Goal: Information Seeking & Learning: Learn about a topic

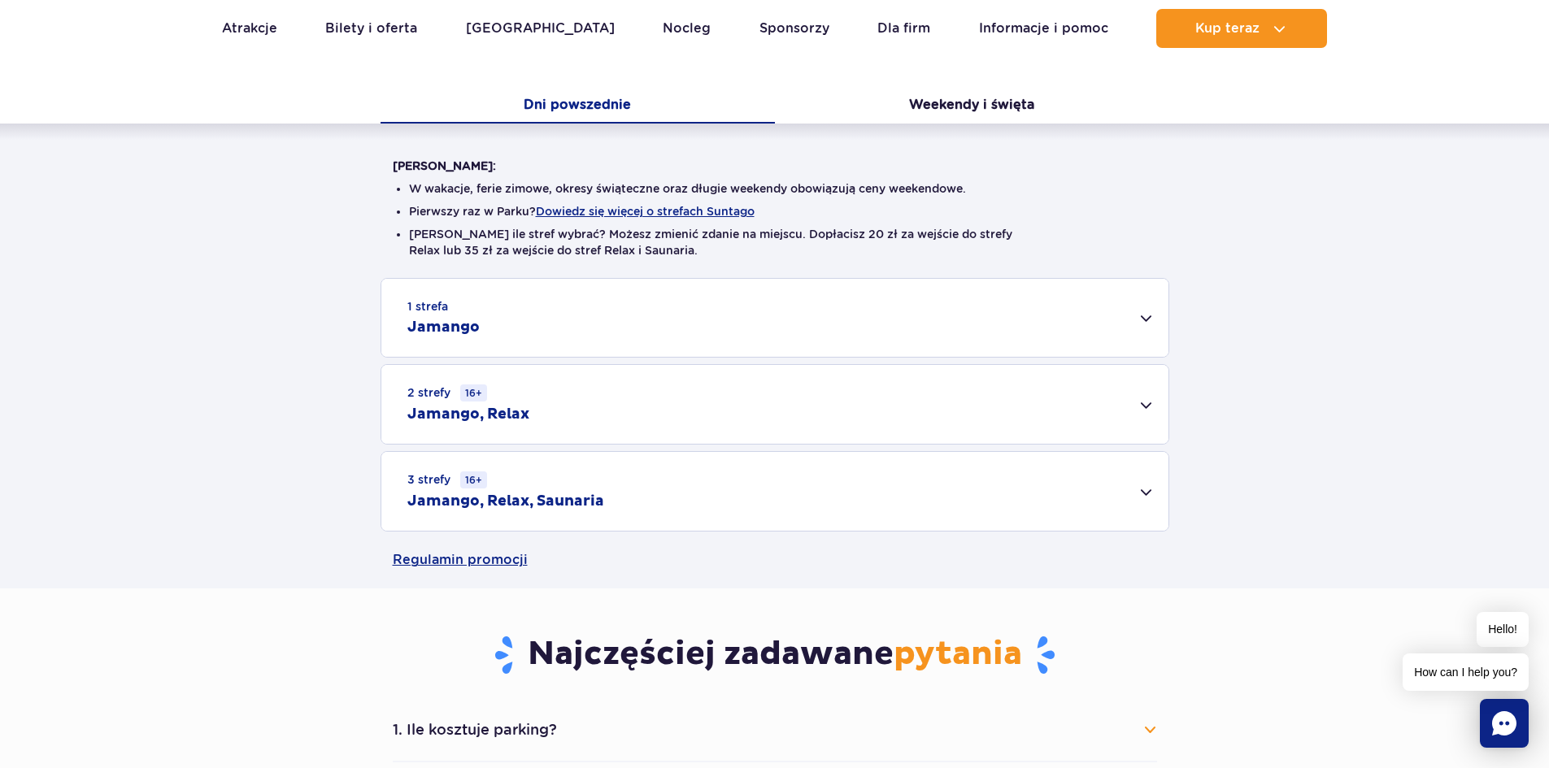
scroll to position [325, 0]
click at [594, 498] on h2 "Jamango, Relax, Saunaria" at bounding box center [505, 500] width 197 height 20
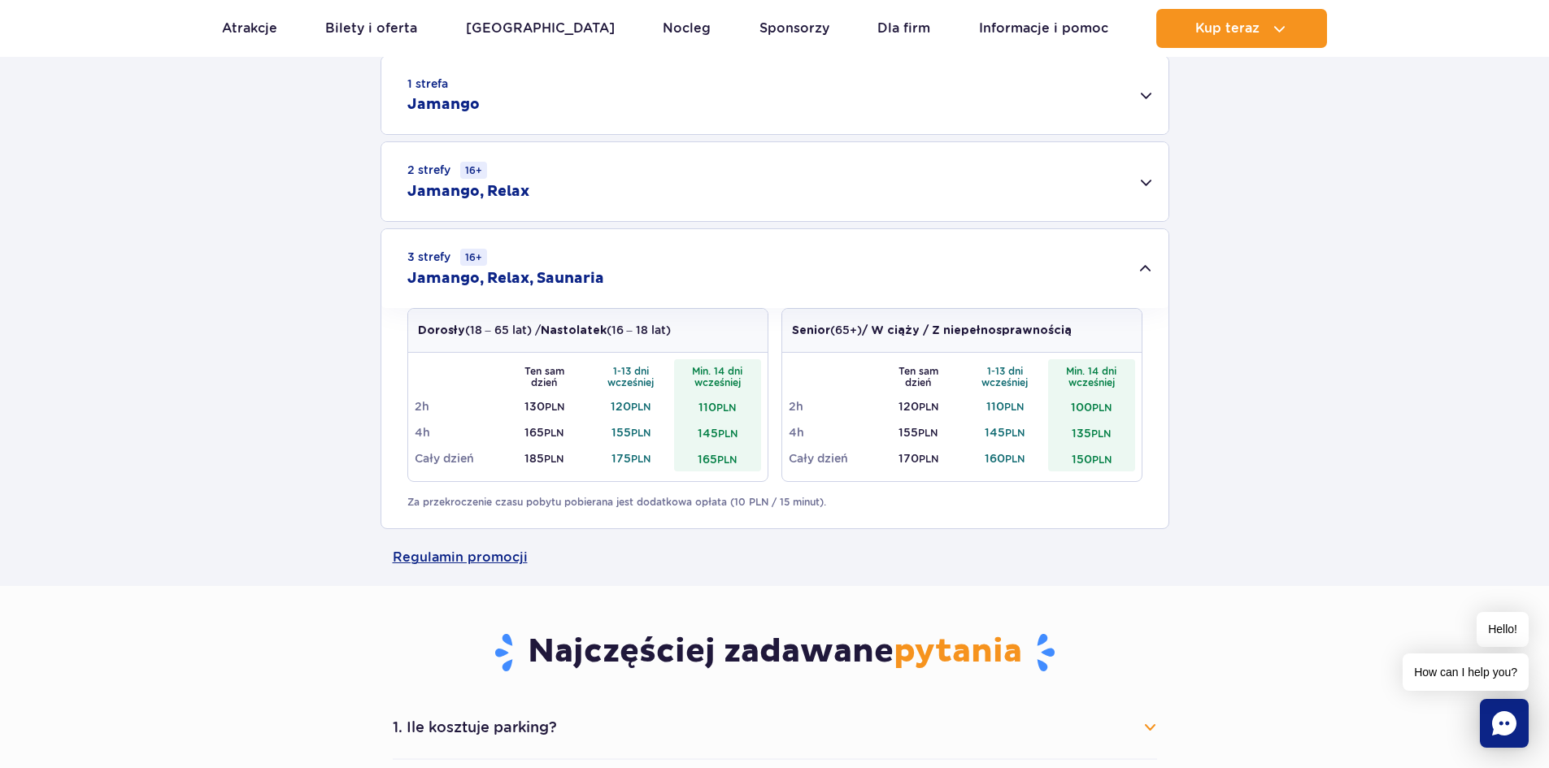
scroll to position [569, 0]
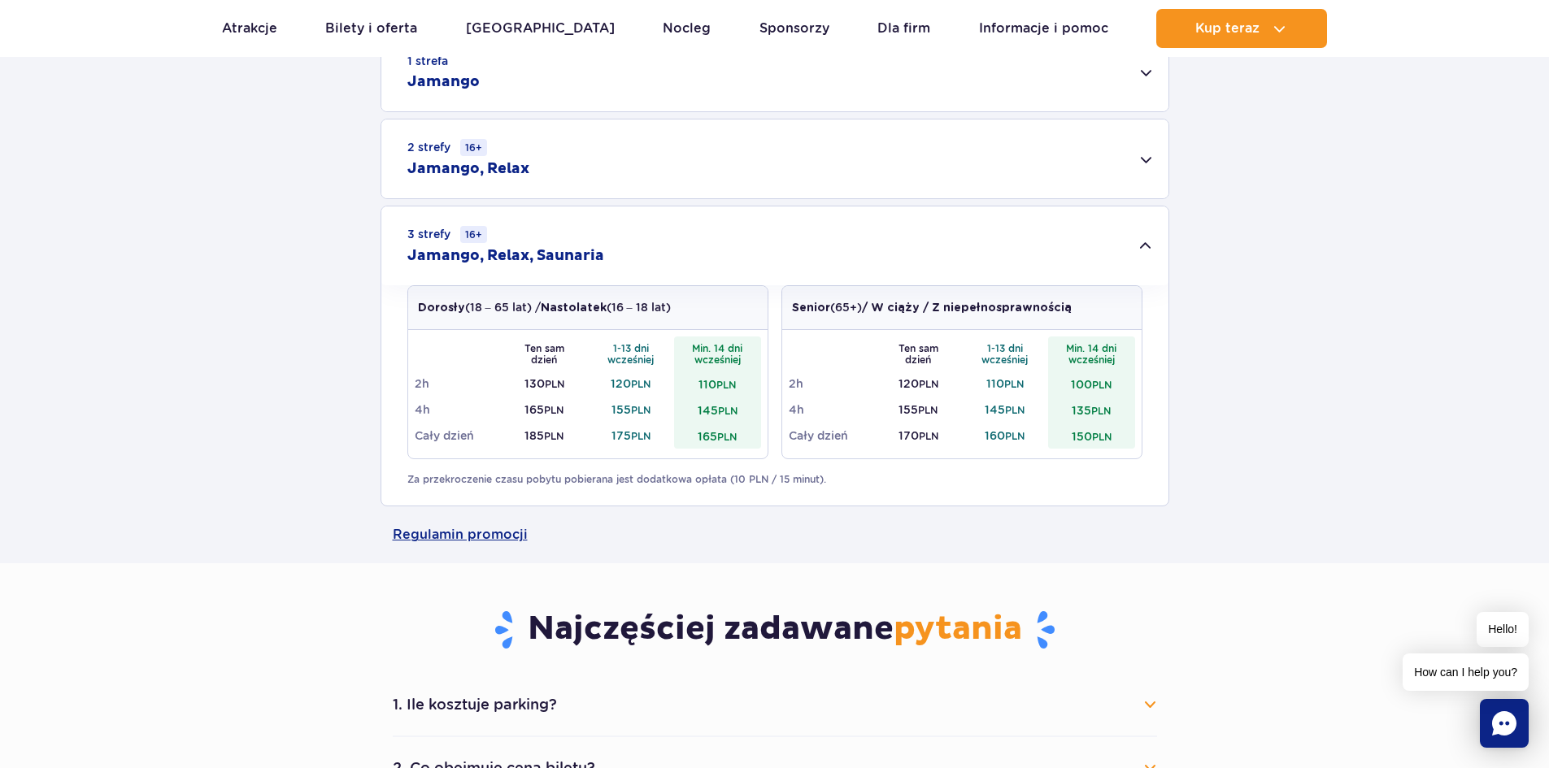
drag, startPoint x: 614, startPoint y: 311, endPoint x: 676, endPoint y: 307, distance: 61.9
click at [676, 307] on div "Dorosły (18 – 65 lat) / Nastolatek (16 – 18 lat)" at bounding box center [587, 308] width 359 height 44
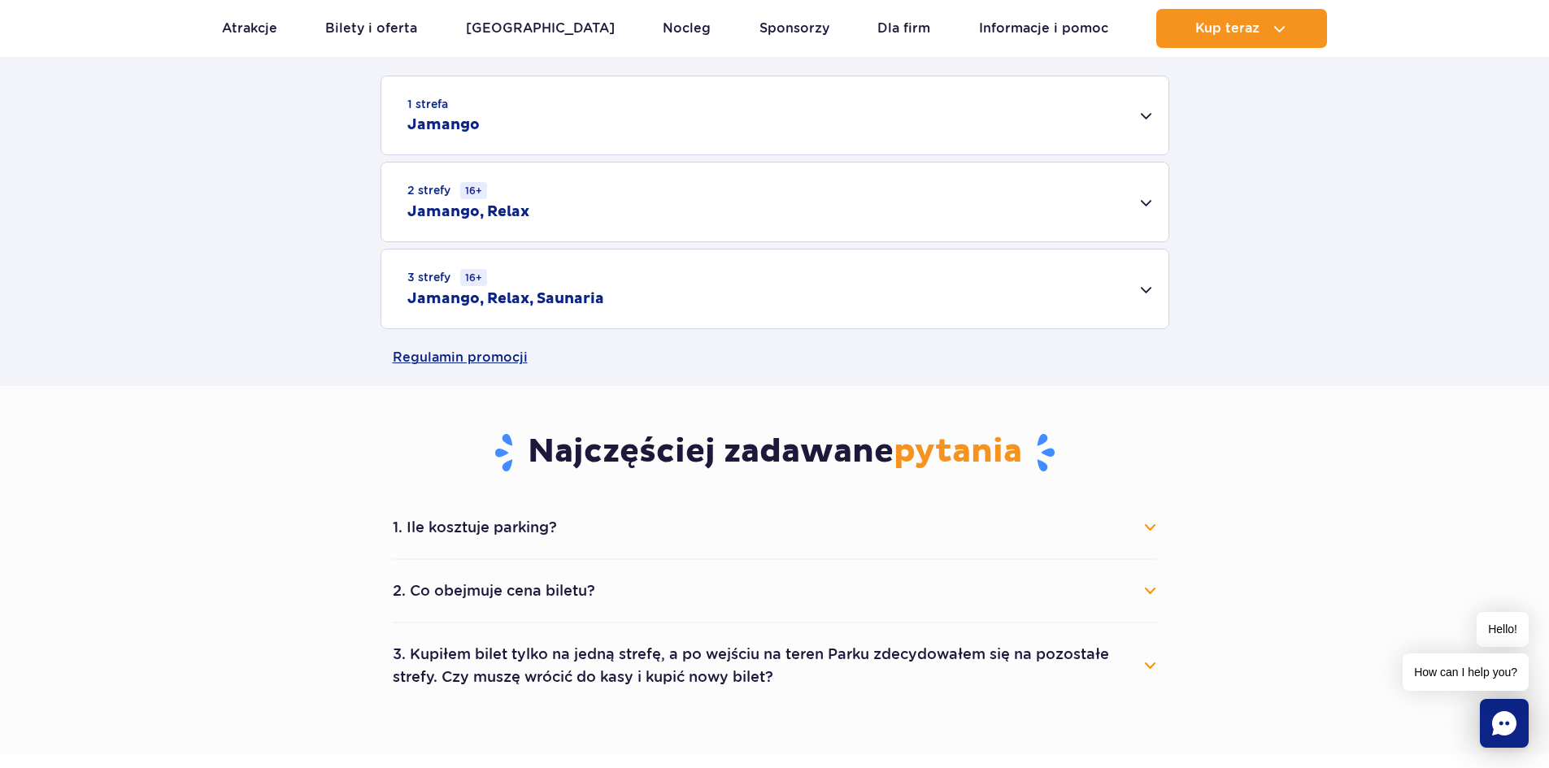
scroll to position [488, 0]
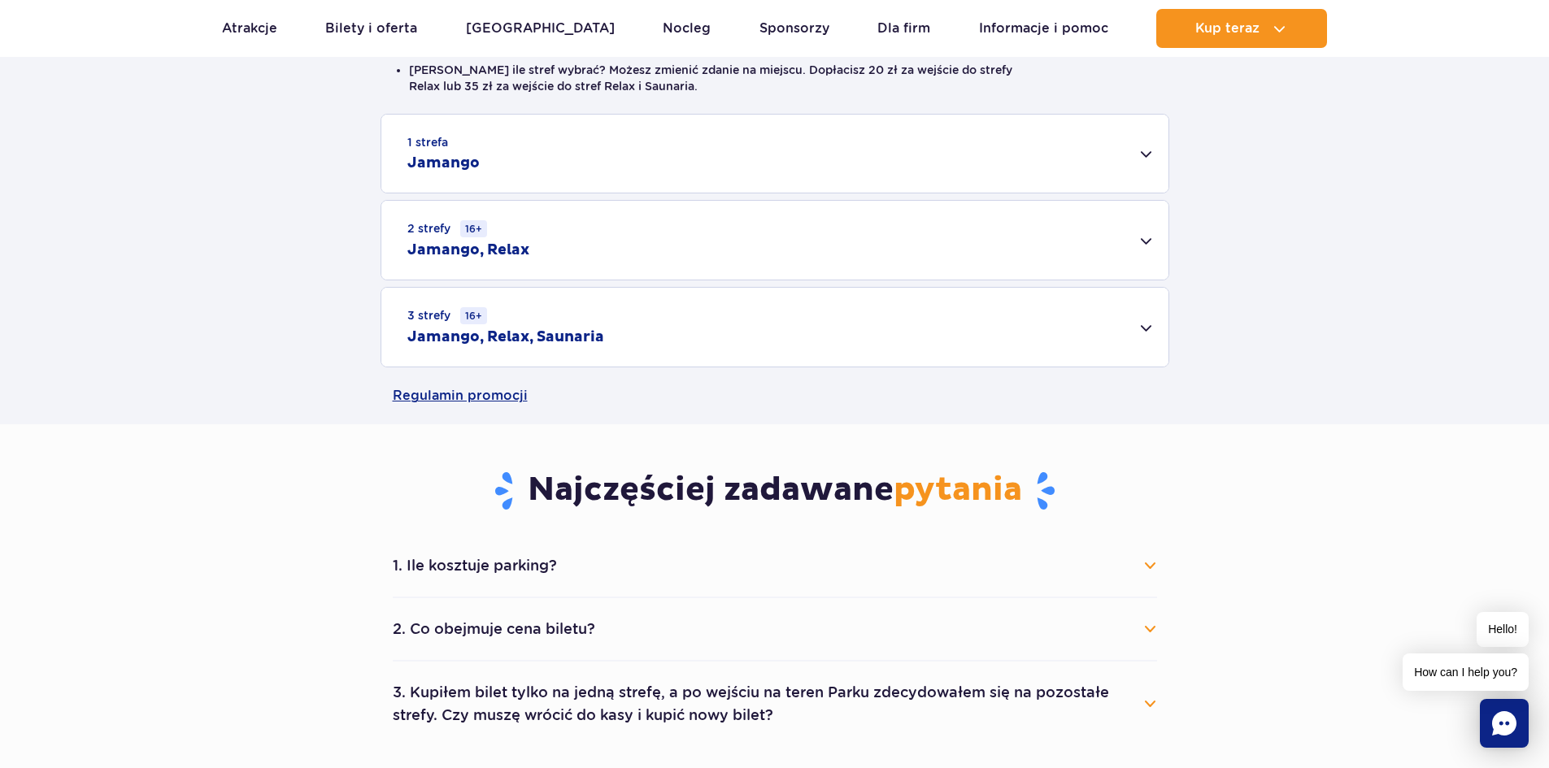
click at [494, 155] on div "1 strefa Jamango" at bounding box center [774, 154] width 787 height 78
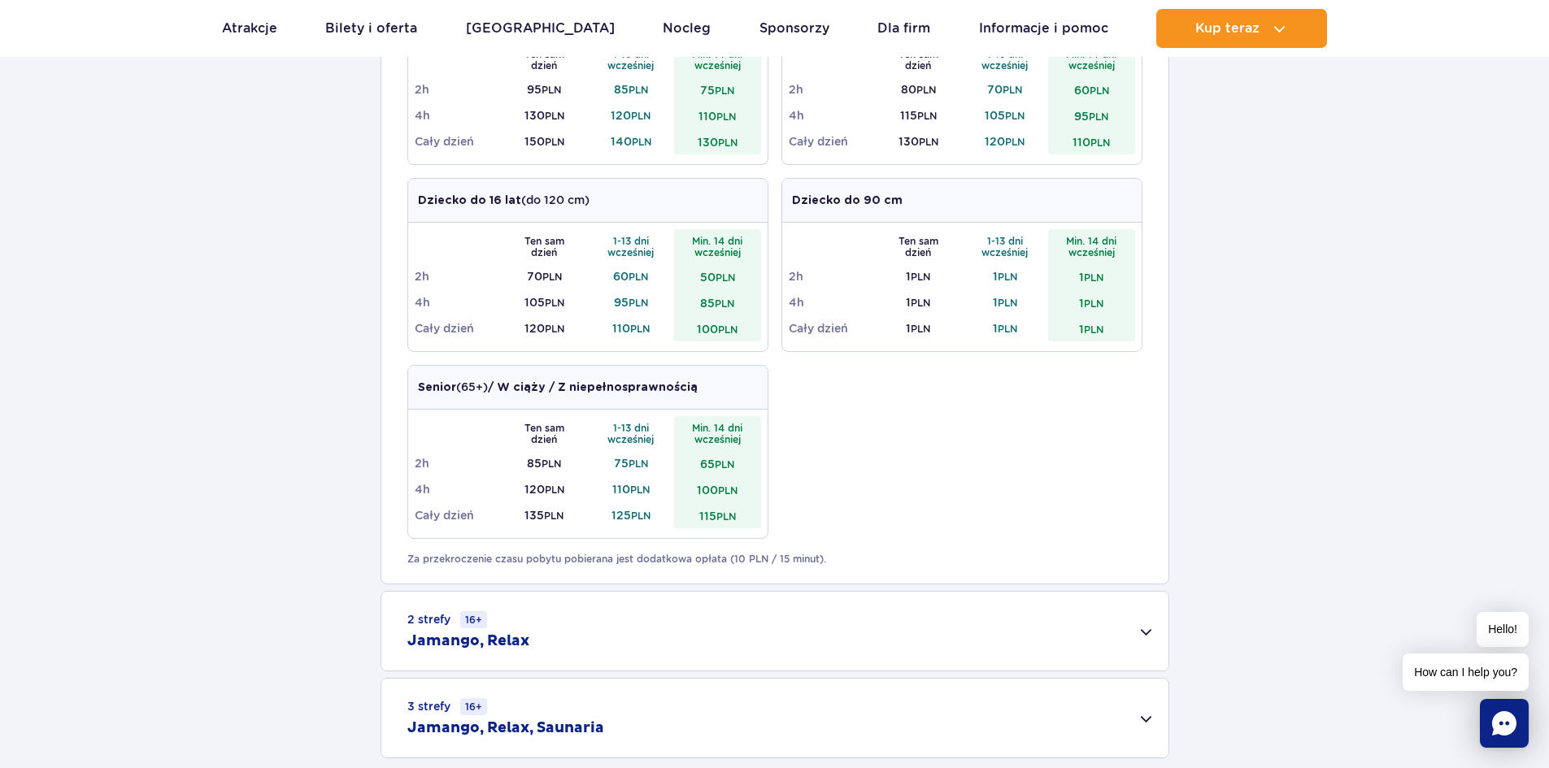
scroll to position [651, 0]
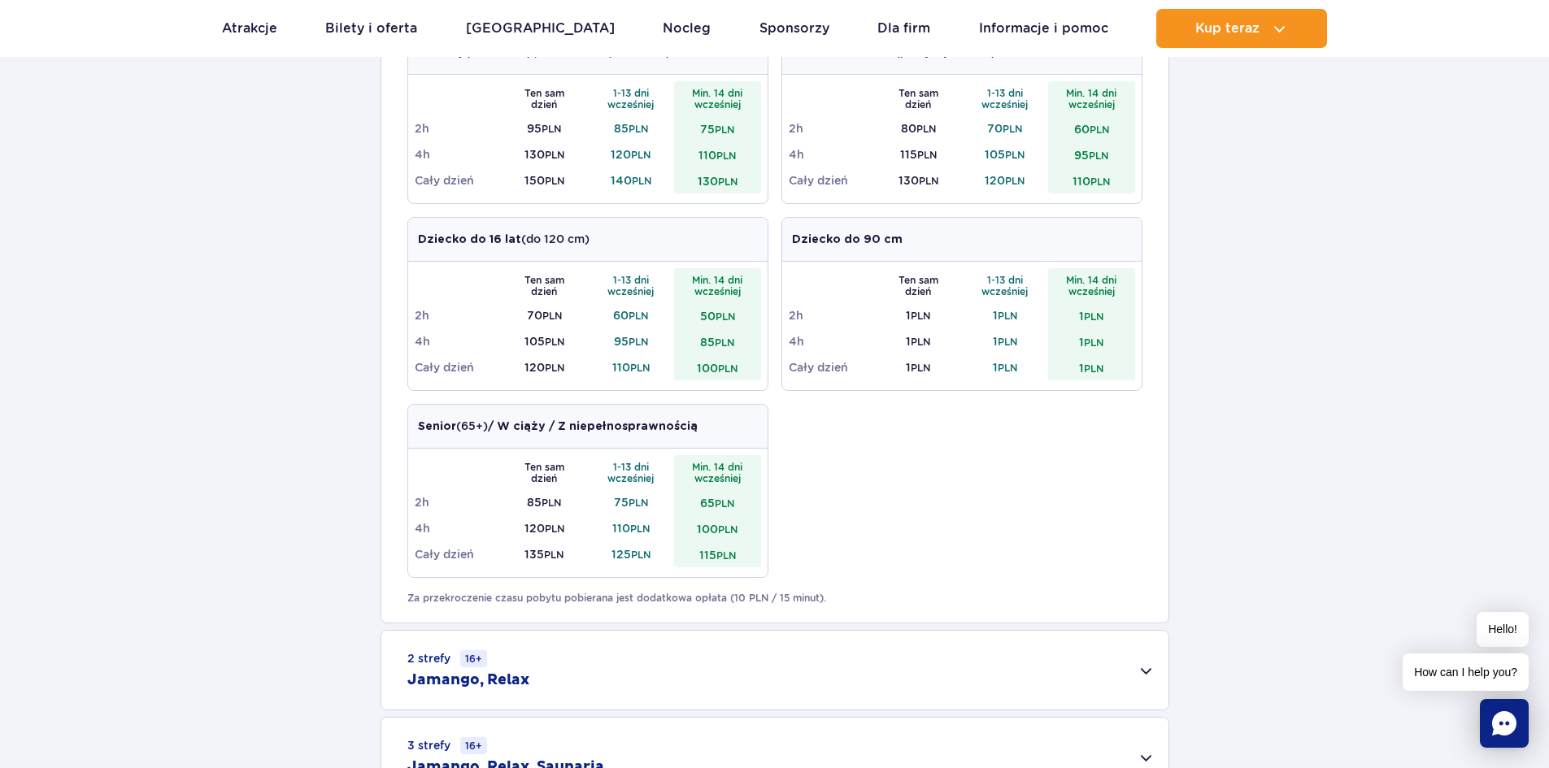
click at [533, 670] on div "2 strefy 16+ Jamango, Relax" at bounding box center [774, 670] width 787 height 79
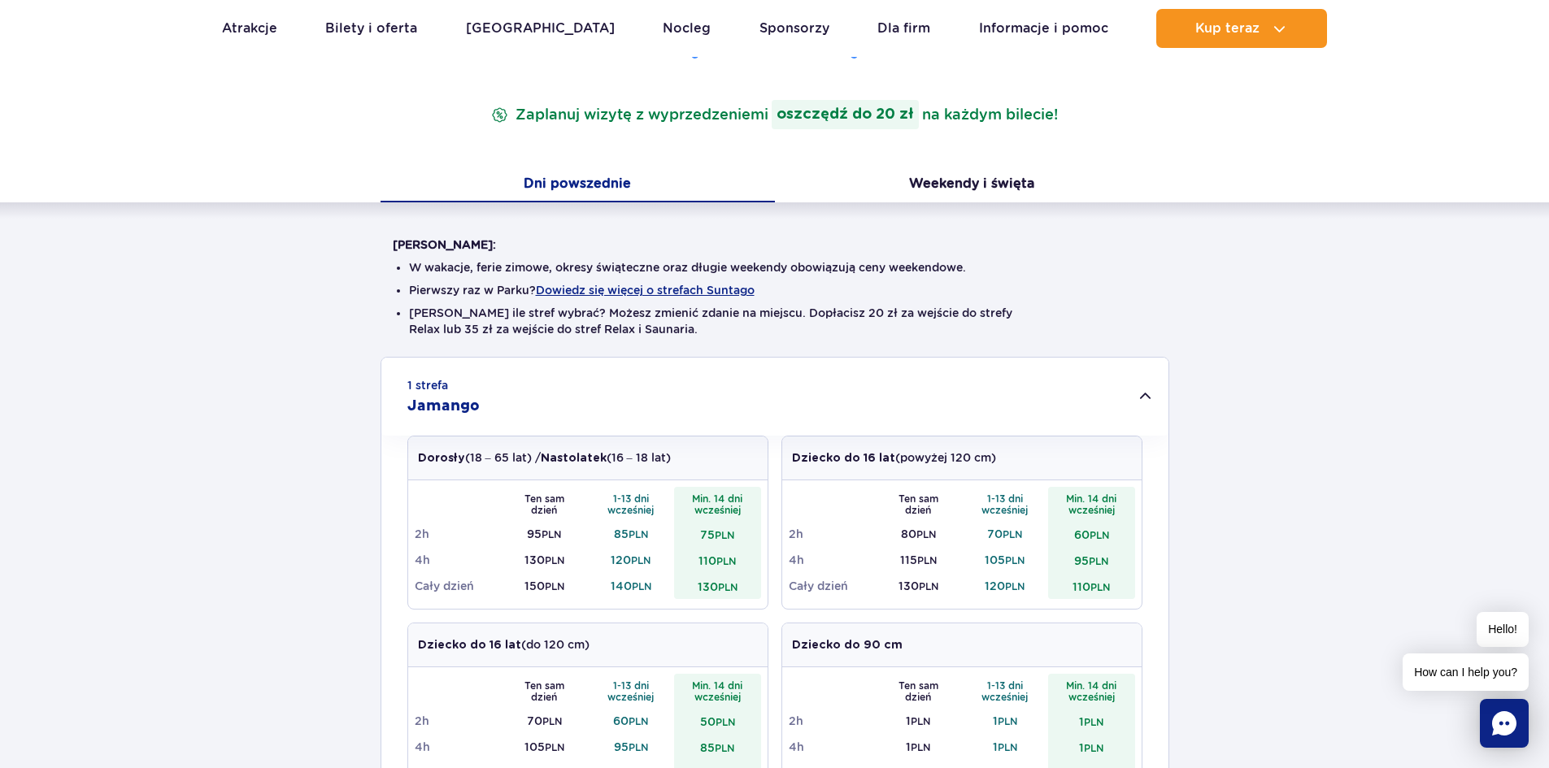
scroll to position [244, 0]
click at [455, 405] on h2 "Jamango" at bounding box center [443, 408] width 72 height 20
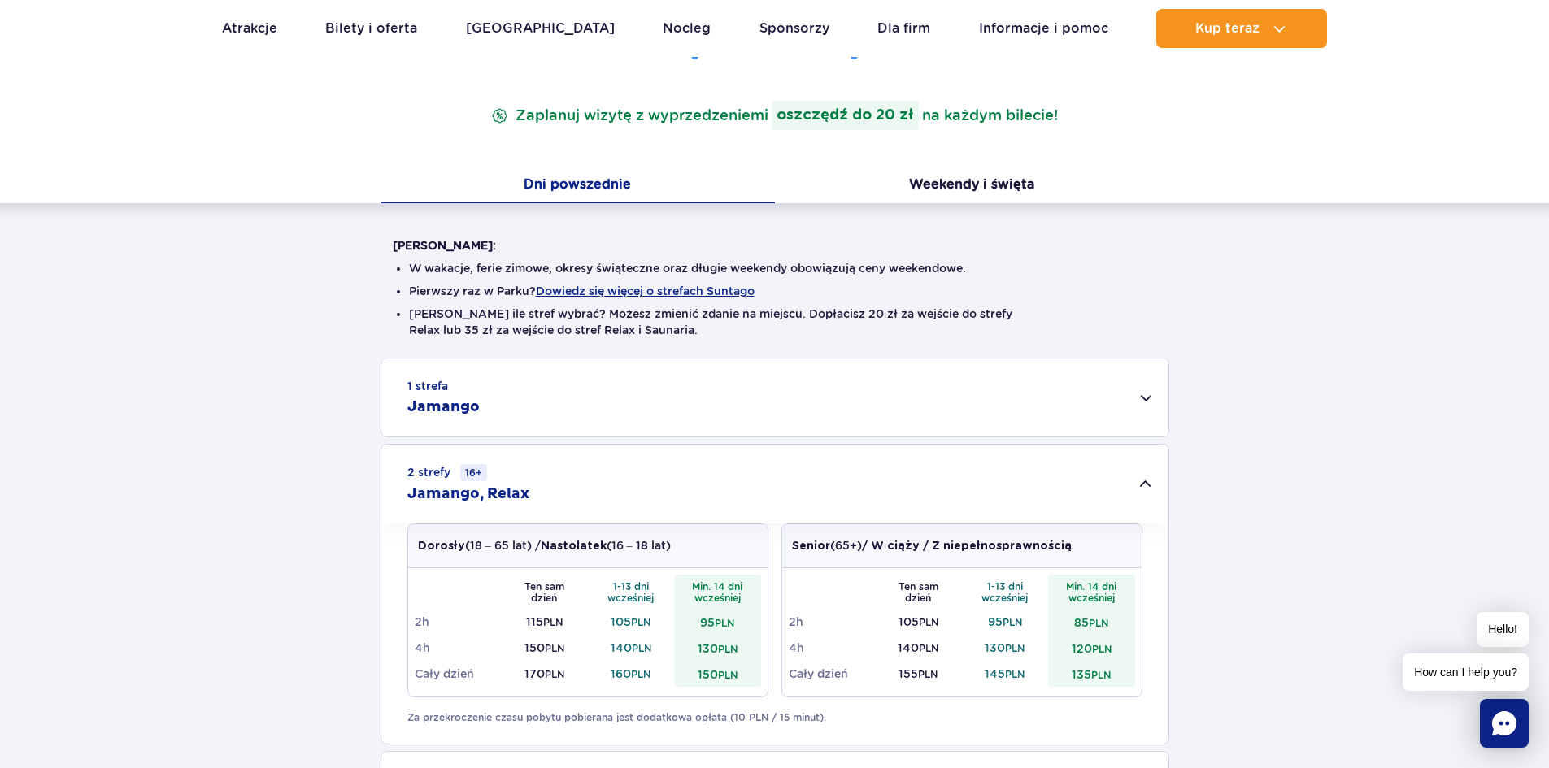
click at [459, 400] on h2 "Jamango" at bounding box center [443, 408] width 72 height 20
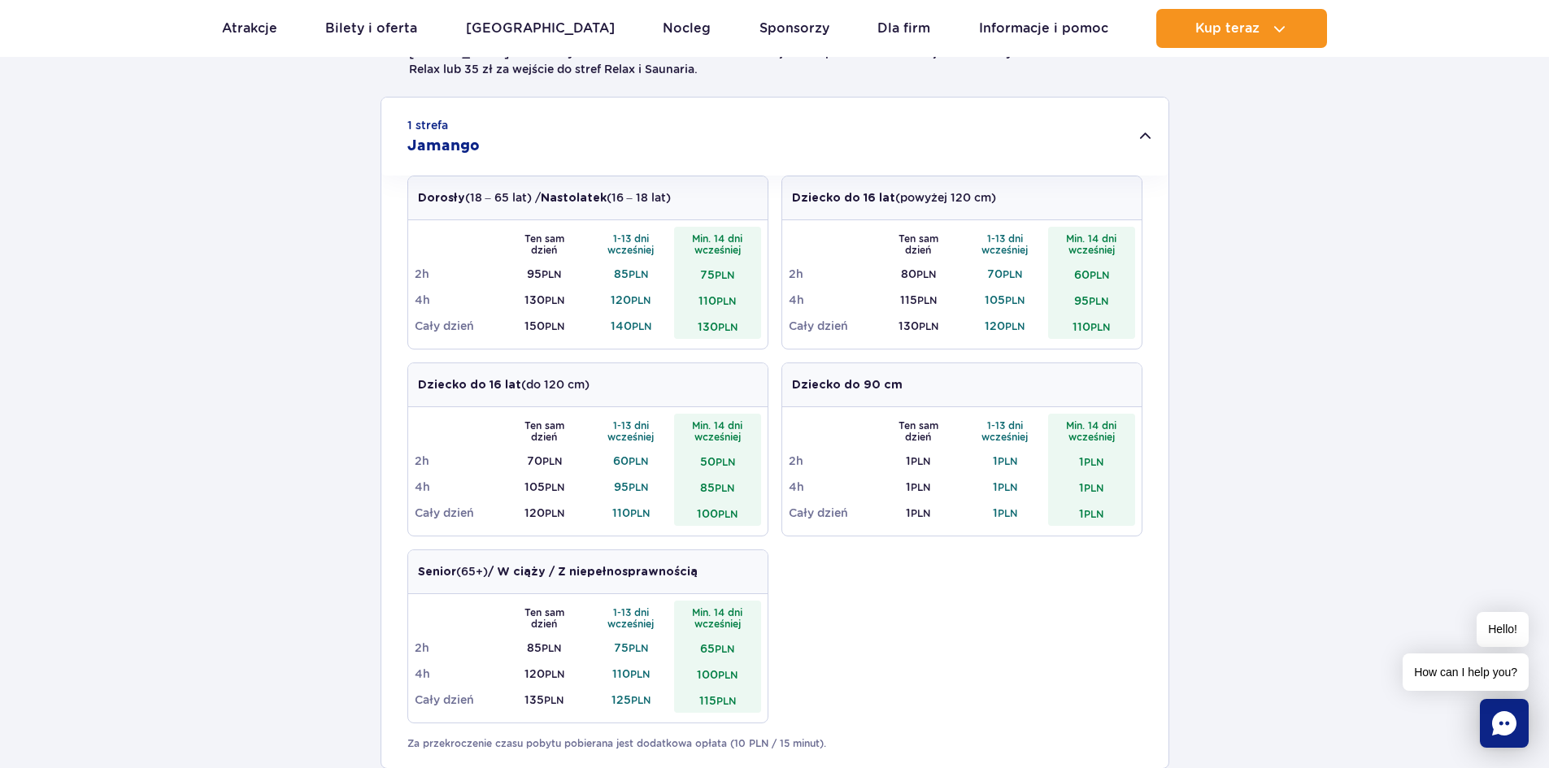
scroll to position [488, 0]
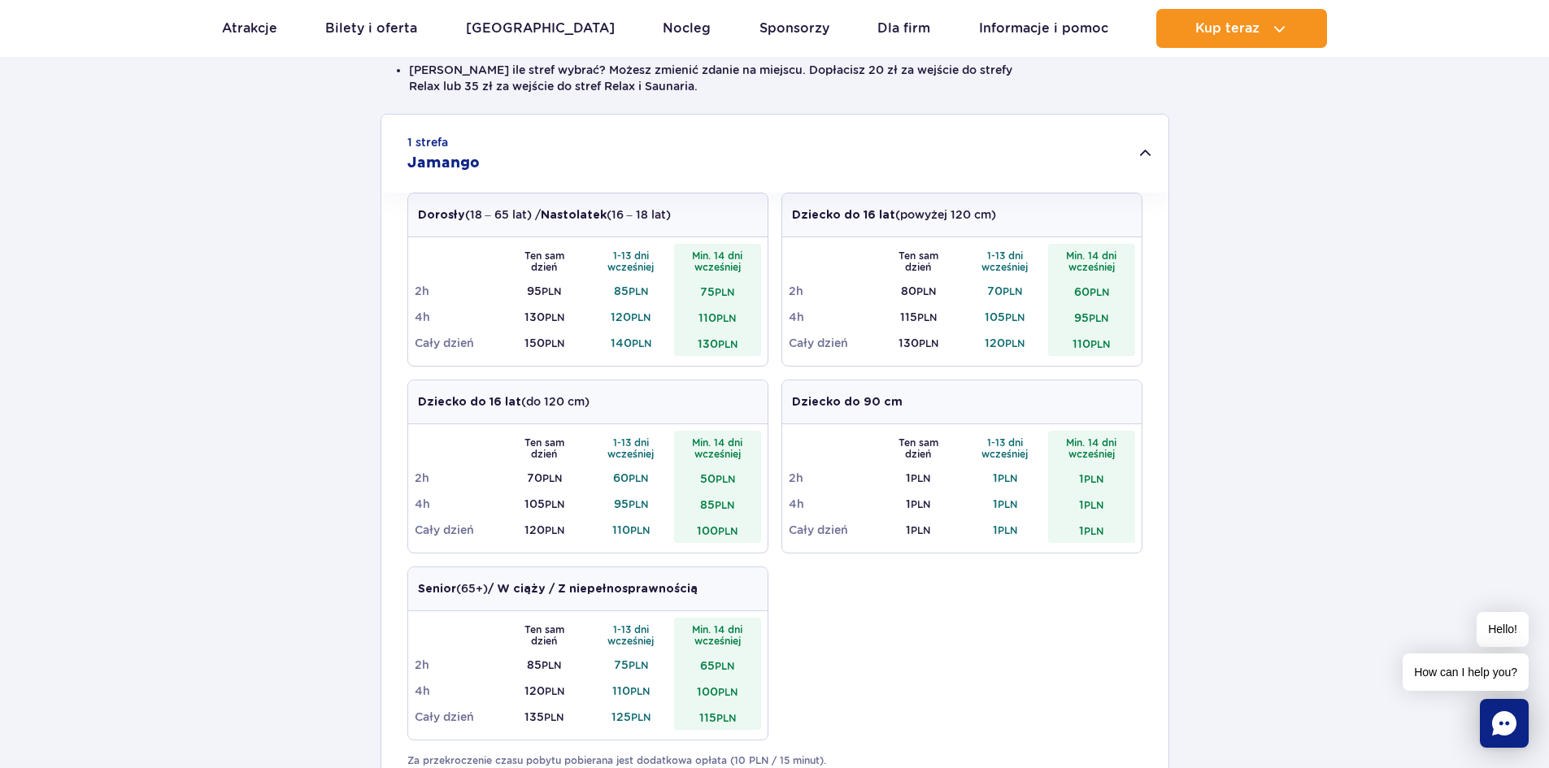
click at [473, 163] on h2 "Jamango" at bounding box center [443, 164] width 72 height 20
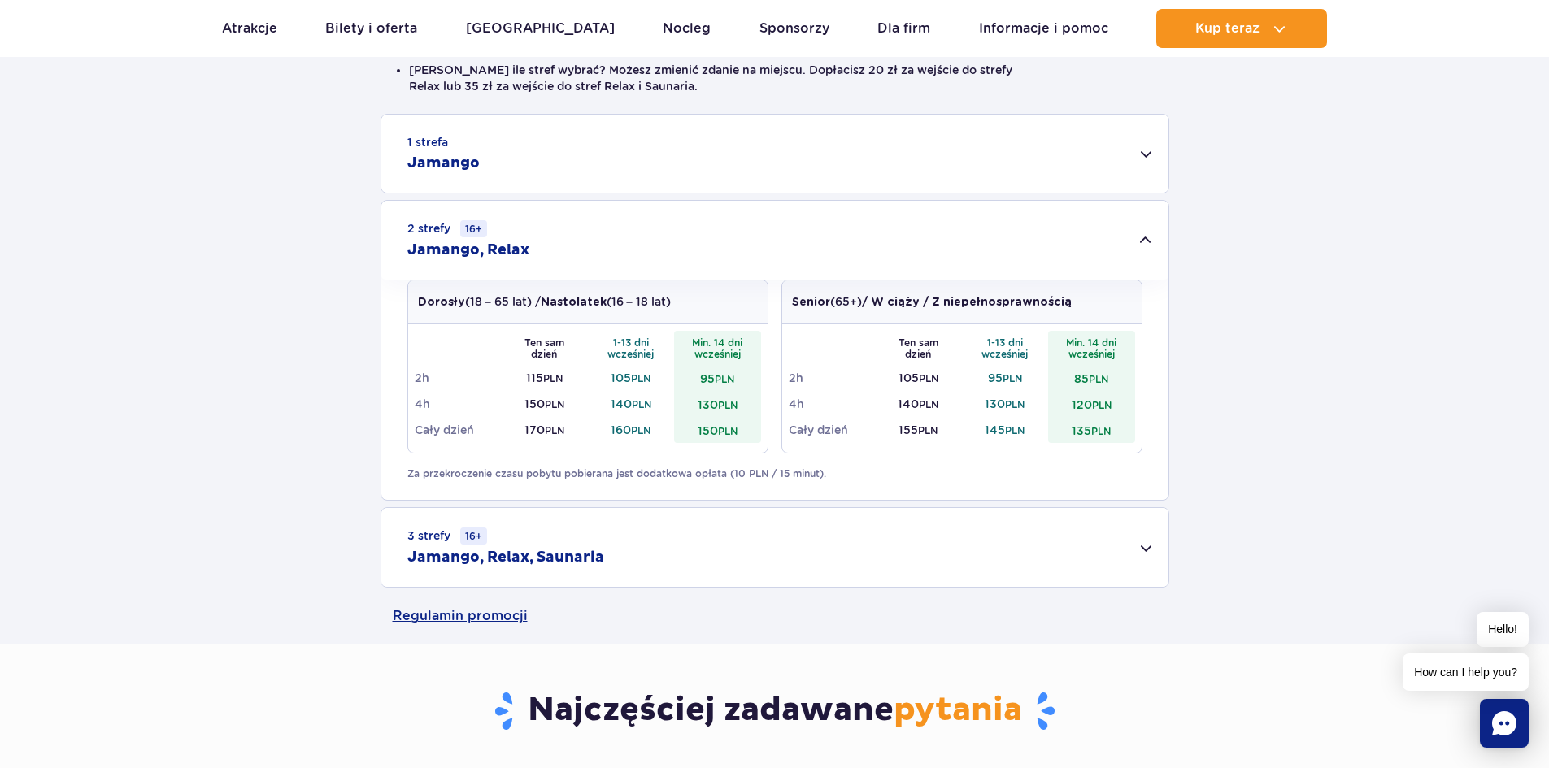
click at [473, 163] on h2 "Jamango" at bounding box center [443, 164] width 72 height 20
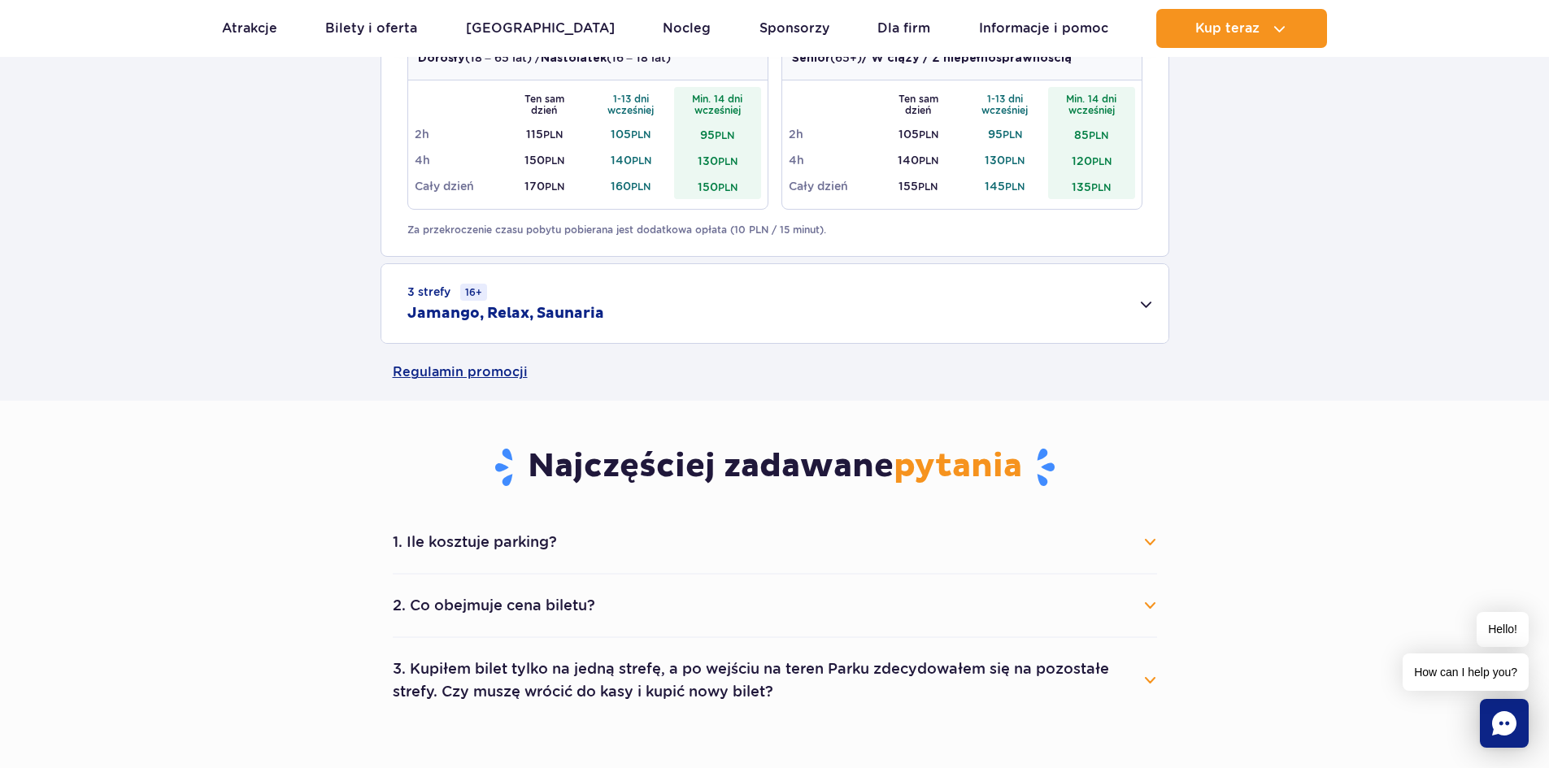
scroll to position [1545, 0]
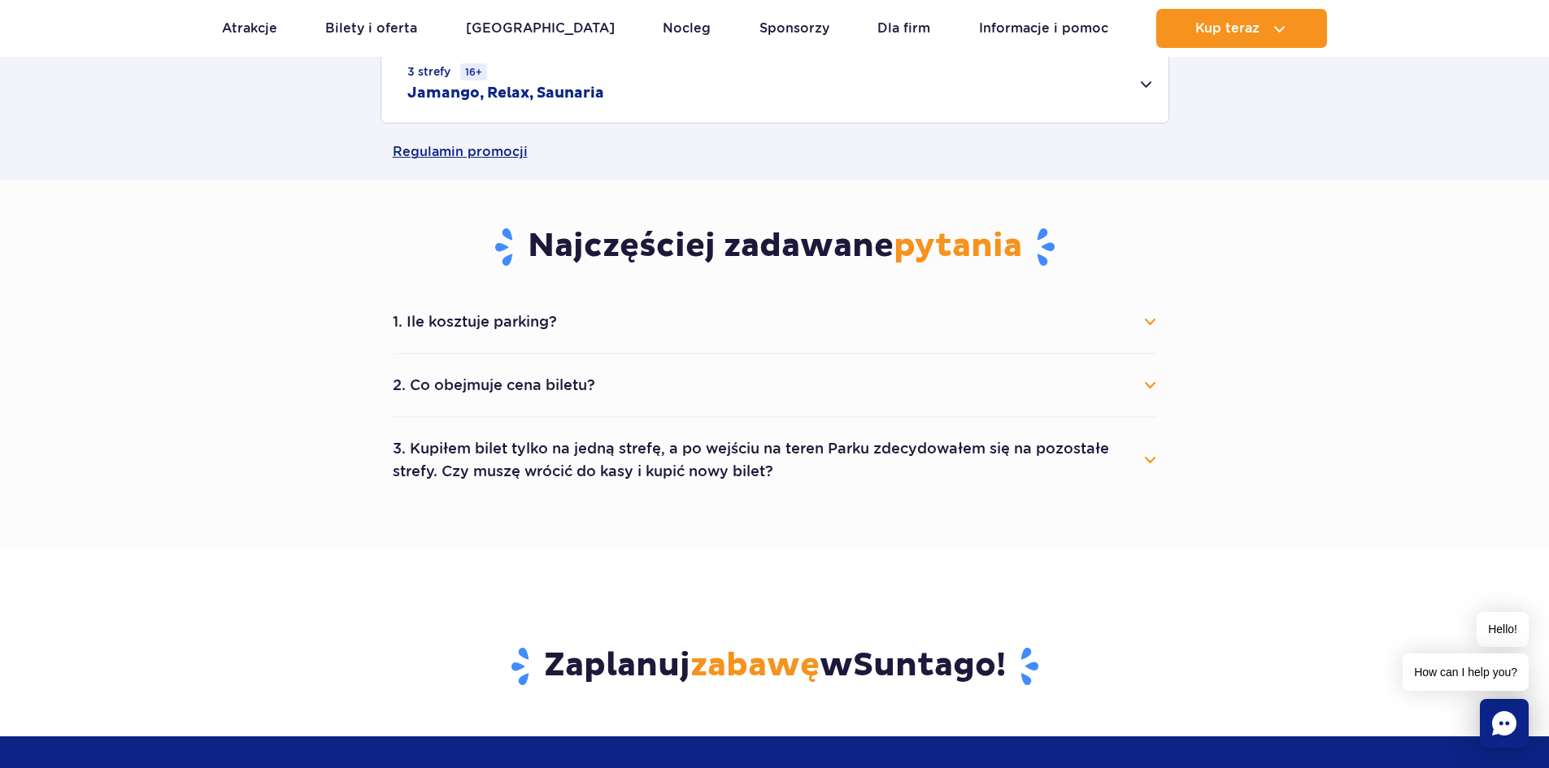
click at [609, 324] on button "1. Ile kosztuje parking?" at bounding box center [775, 322] width 764 height 36
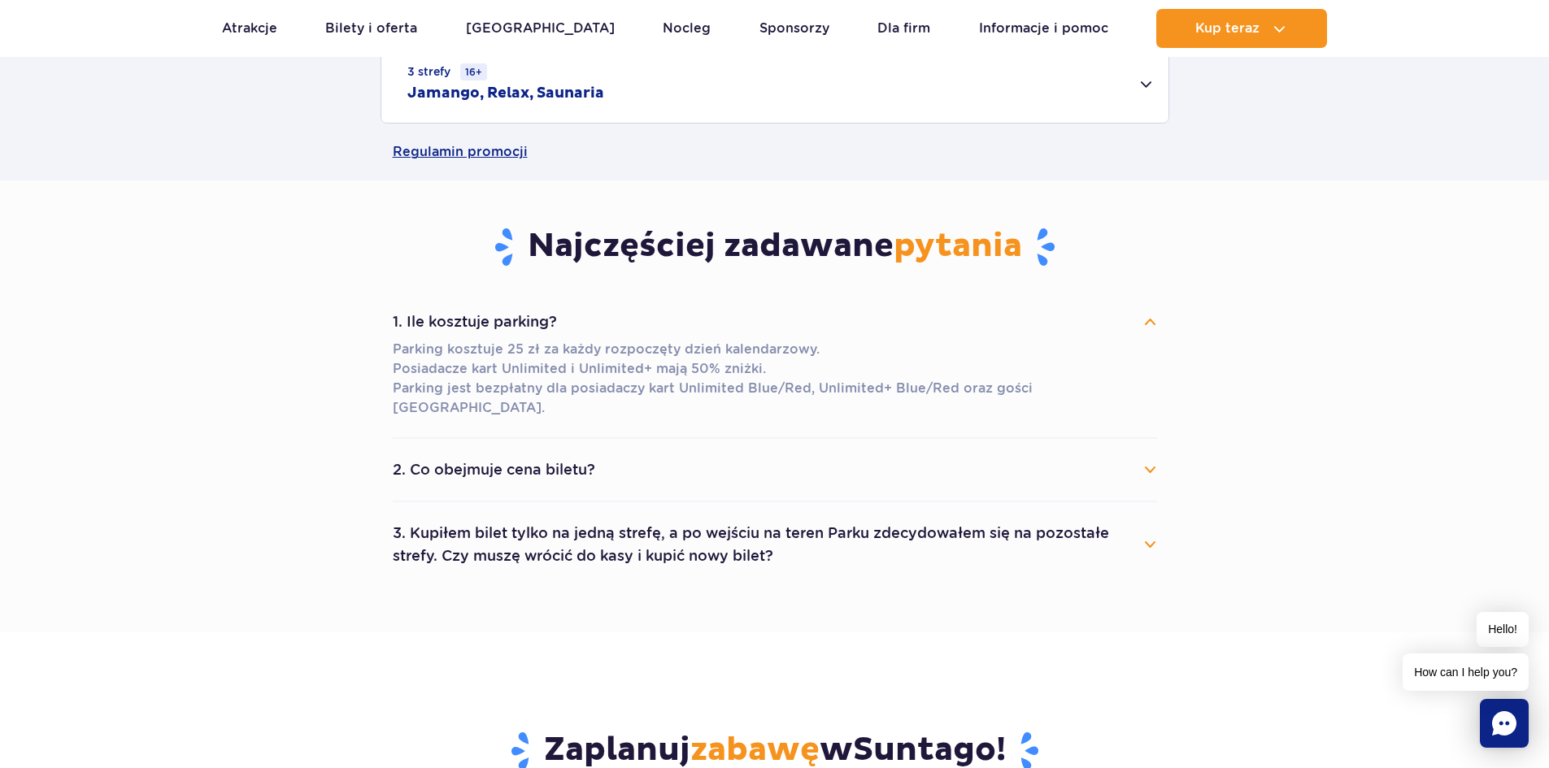
click at [612, 452] on button "2. Co obejmuje cena biletu?" at bounding box center [775, 470] width 764 height 36
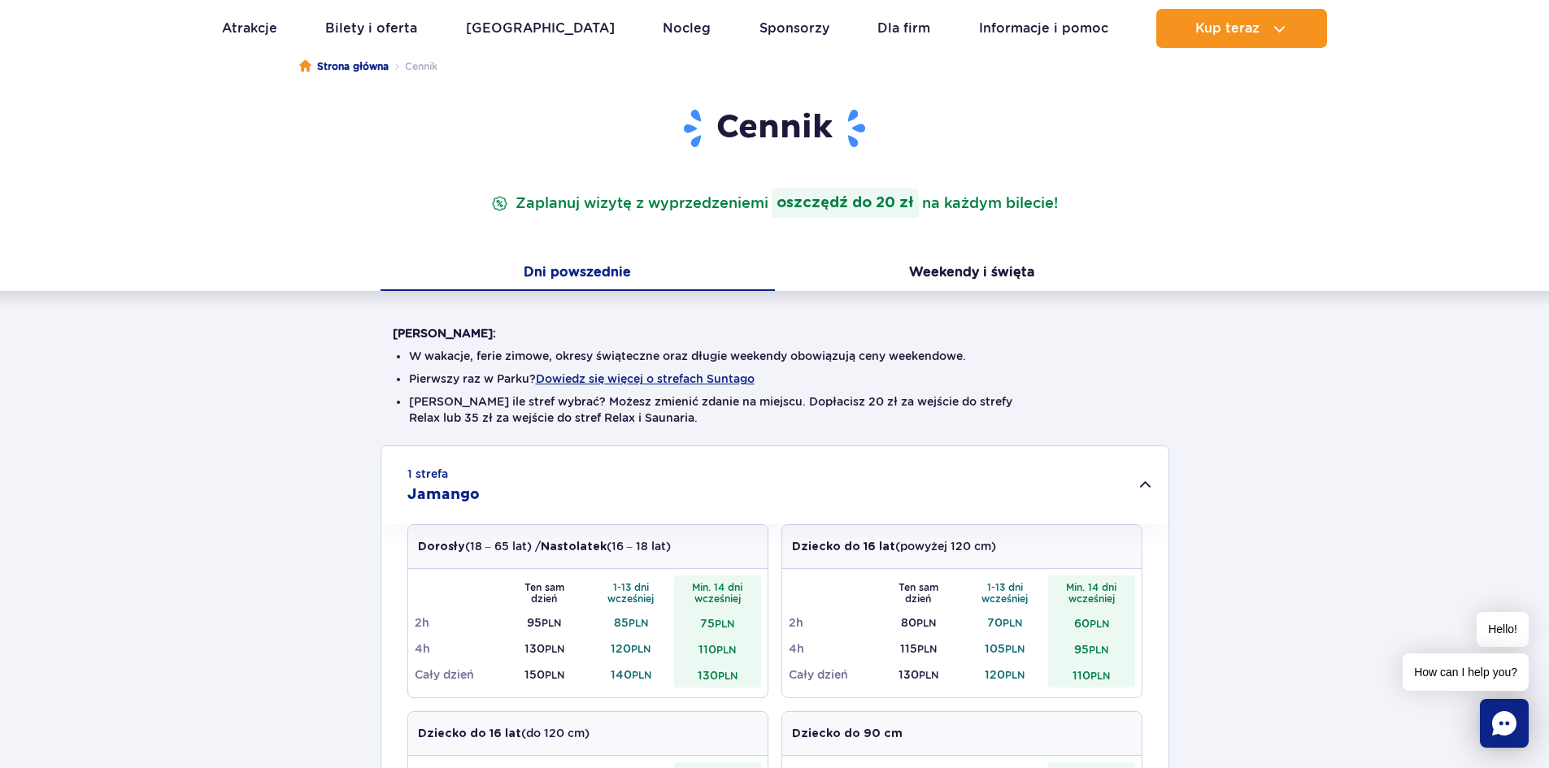
scroll to position [0, 0]
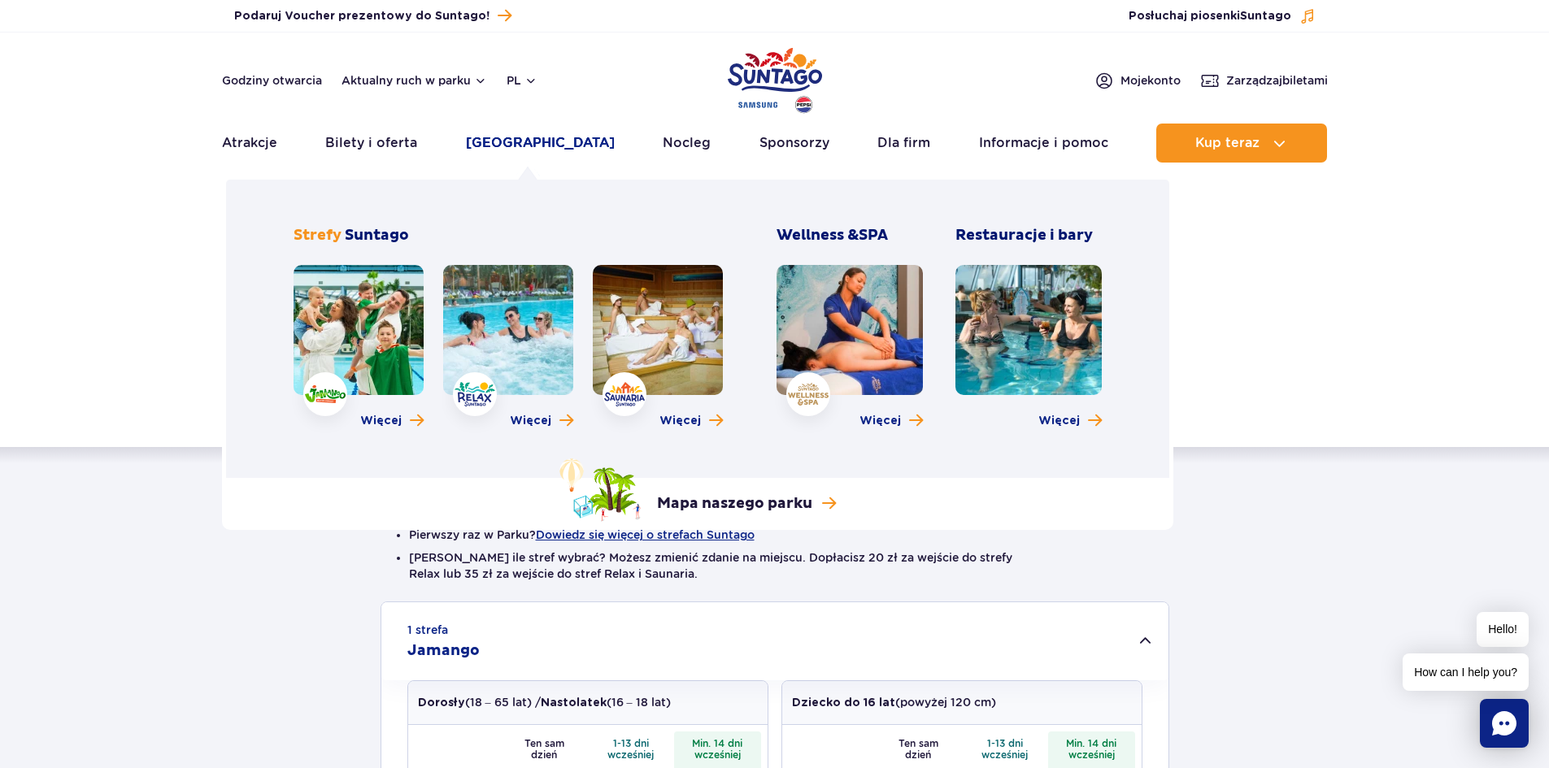
click at [531, 146] on link "[GEOGRAPHIC_DATA]" at bounding box center [540, 143] width 149 height 39
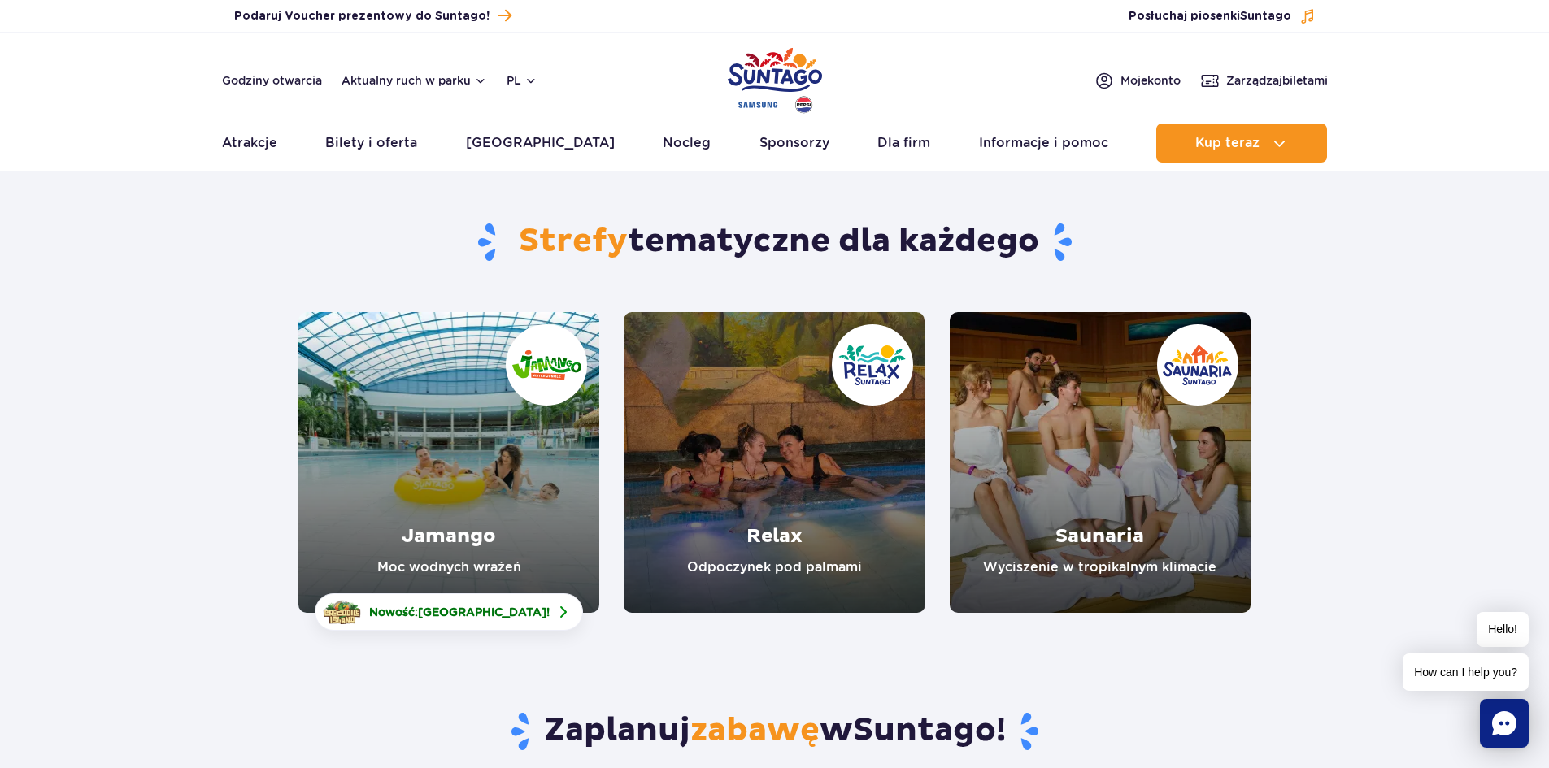
click at [502, 501] on link "Jamango" at bounding box center [448, 462] width 301 height 301
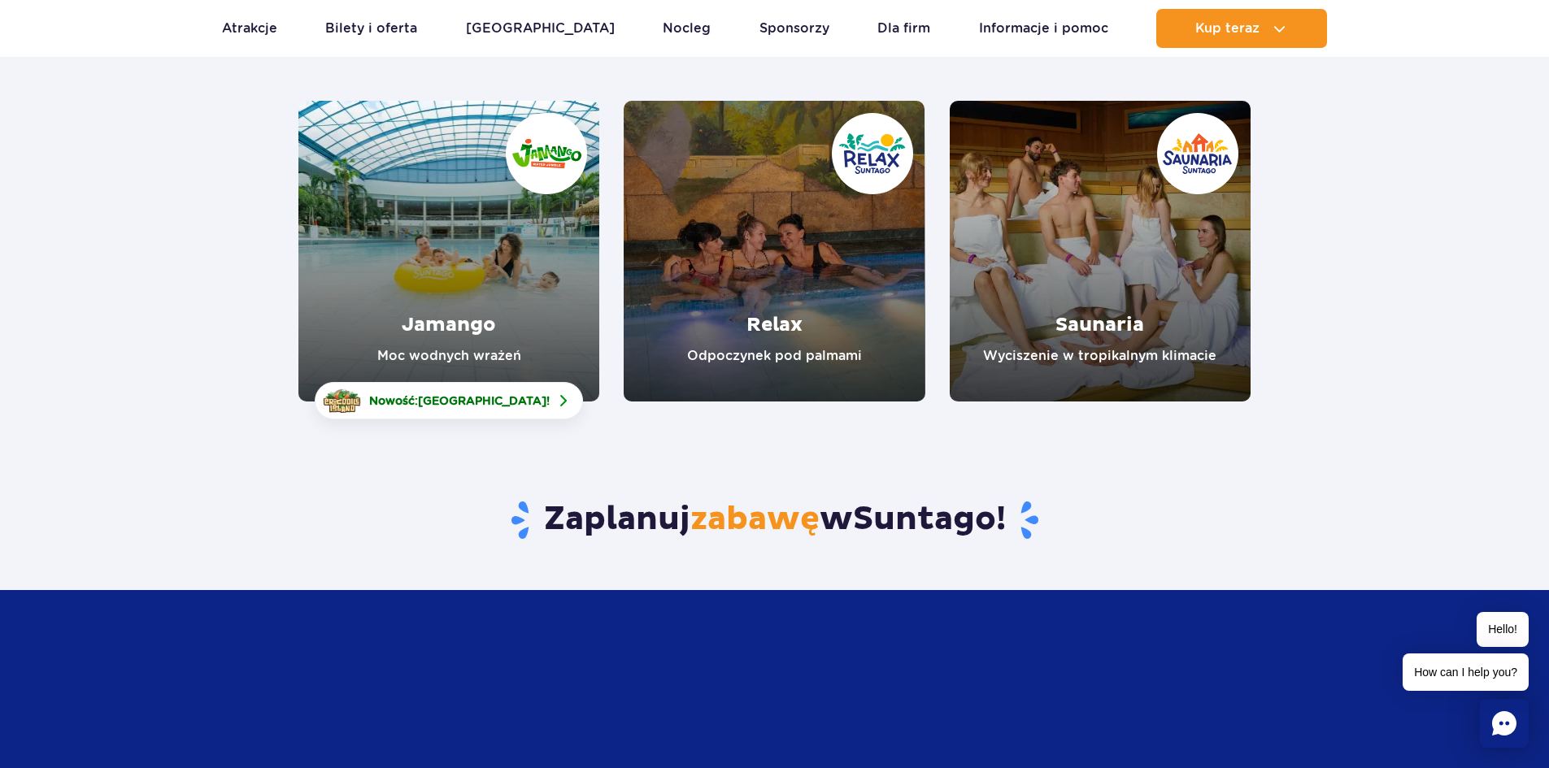
scroll to position [244, 0]
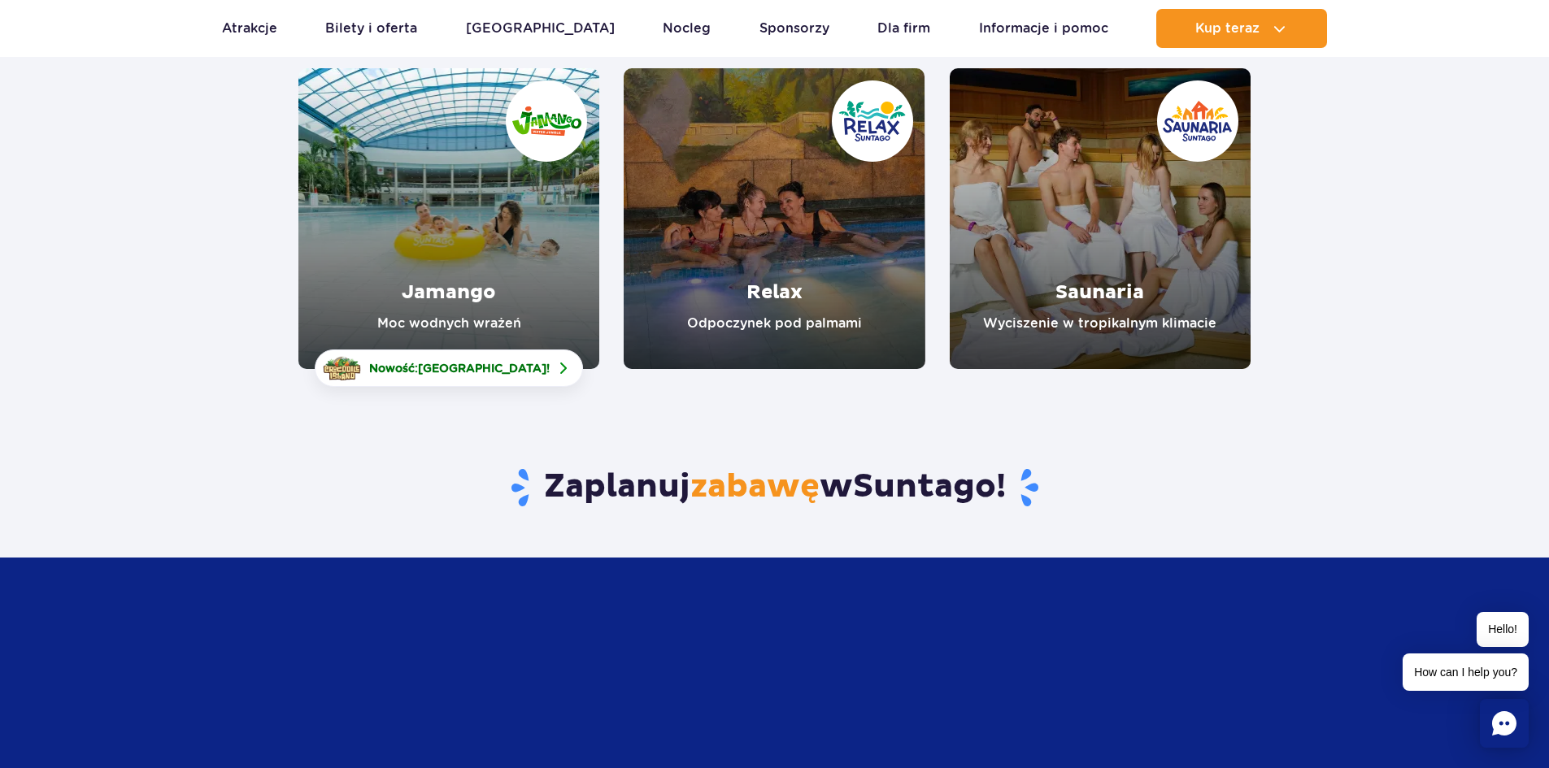
click at [807, 262] on link "Relax" at bounding box center [774, 218] width 301 height 301
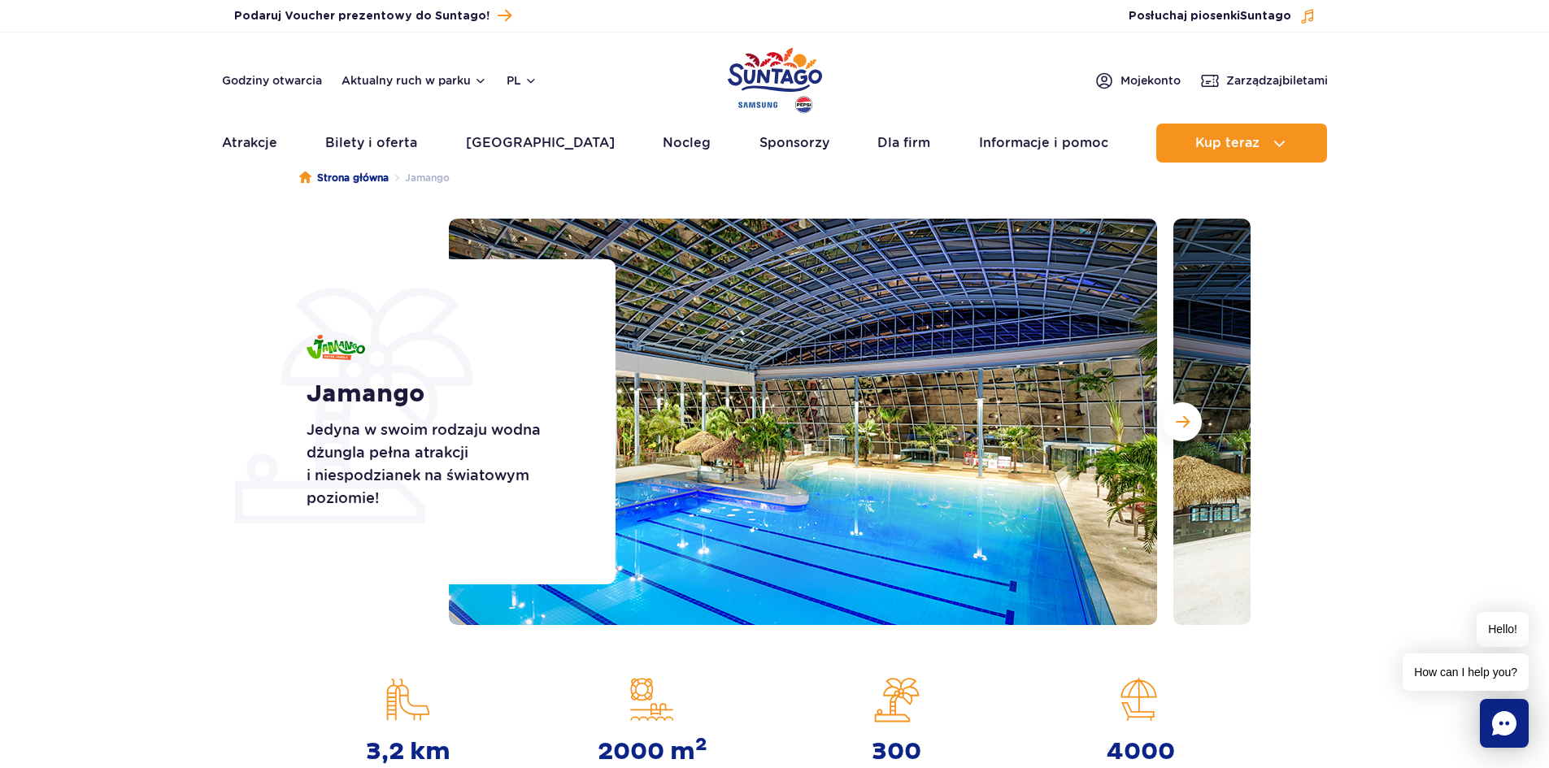
scroll to position [81, 0]
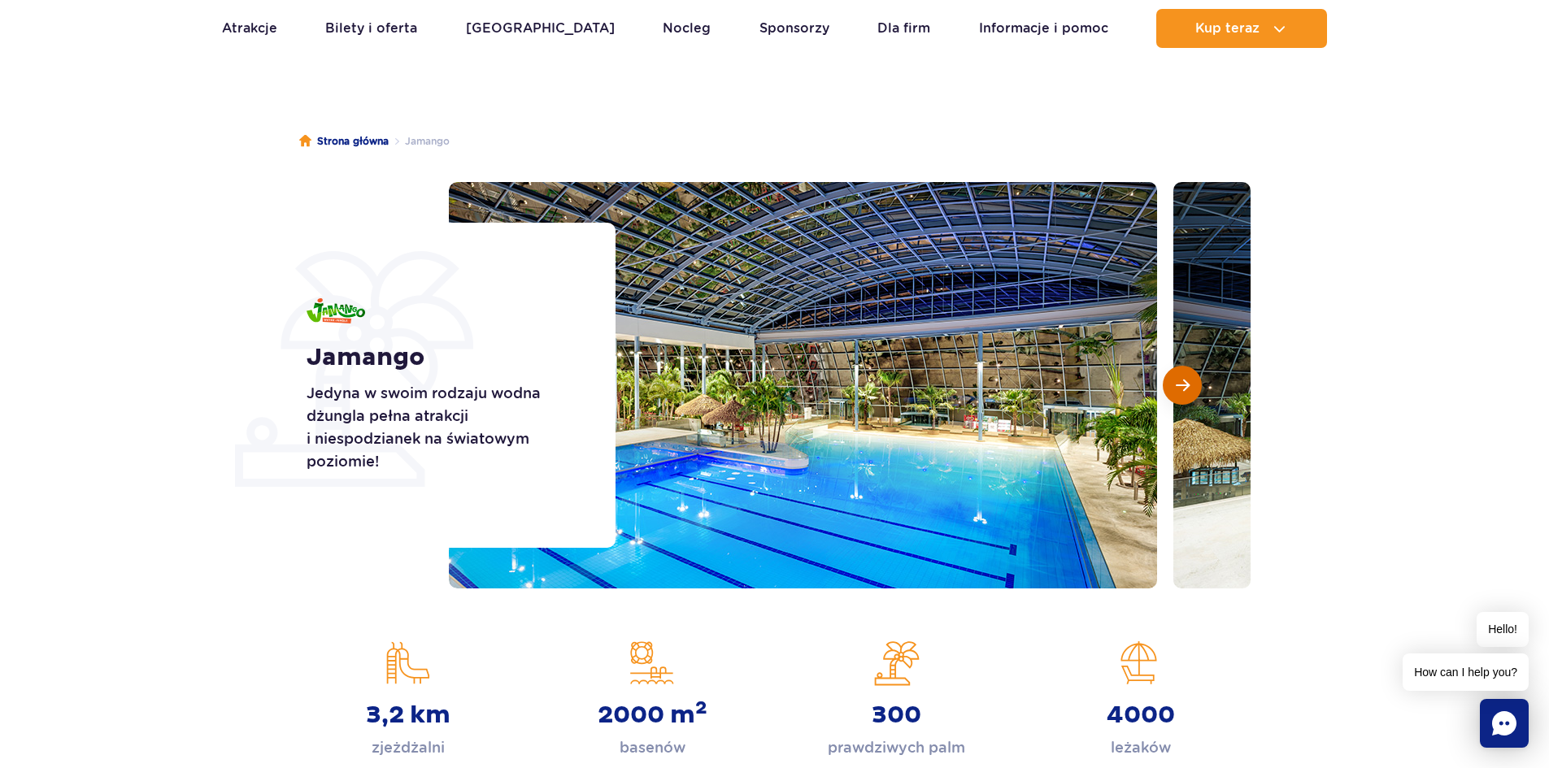
click at [1183, 385] on span "Następny slajd" at bounding box center [1183, 385] width 14 height 15
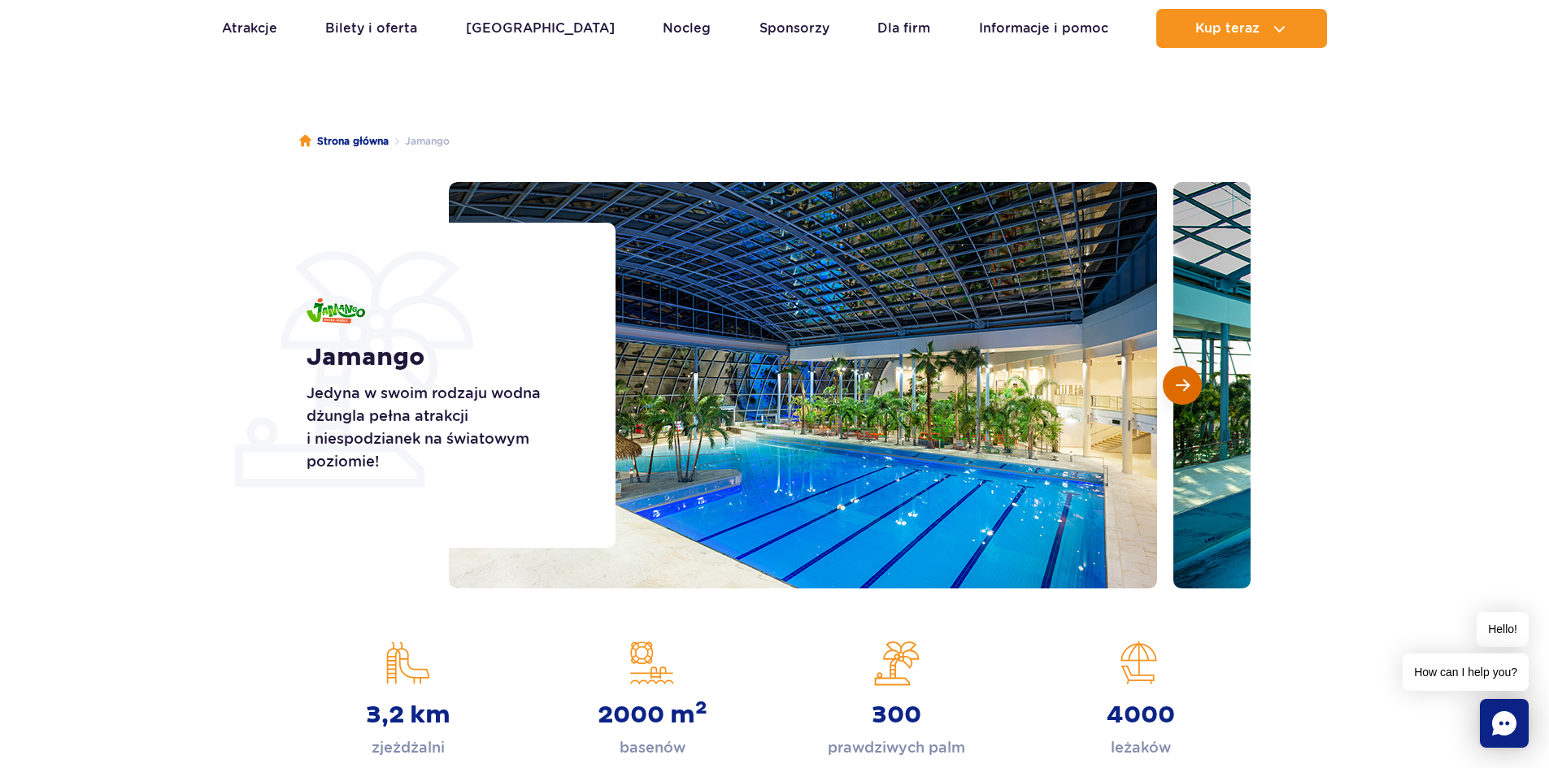
click at [1184, 385] on span "Następny slajd" at bounding box center [1183, 385] width 14 height 15
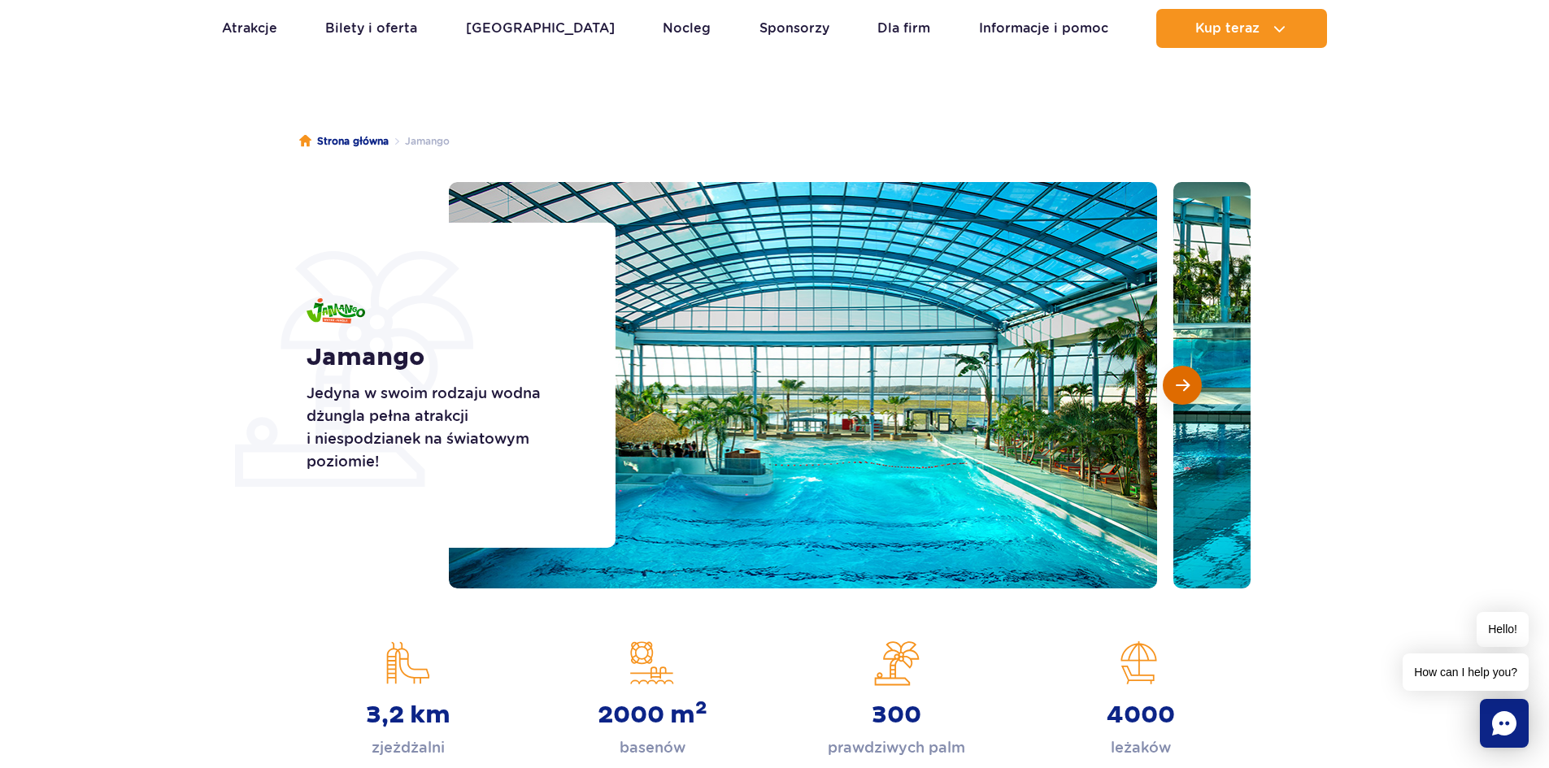
click at [1185, 385] on span "Następny slajd" at bounding box center [1183, 385] width 14 height 15
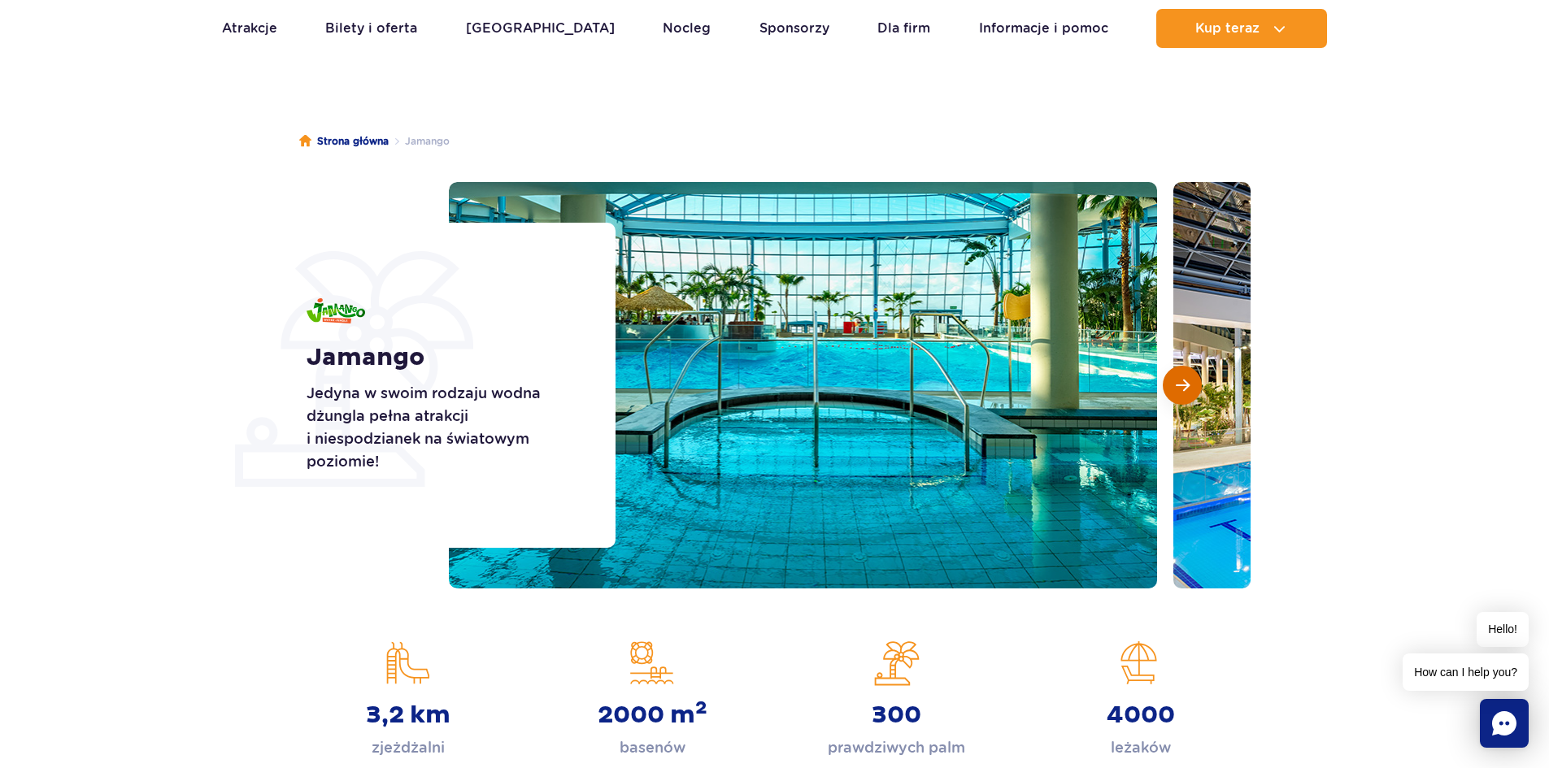
click at [1185, 385] on span "Następny slajd" at bounding box center [1183, 385] width 14 height 15
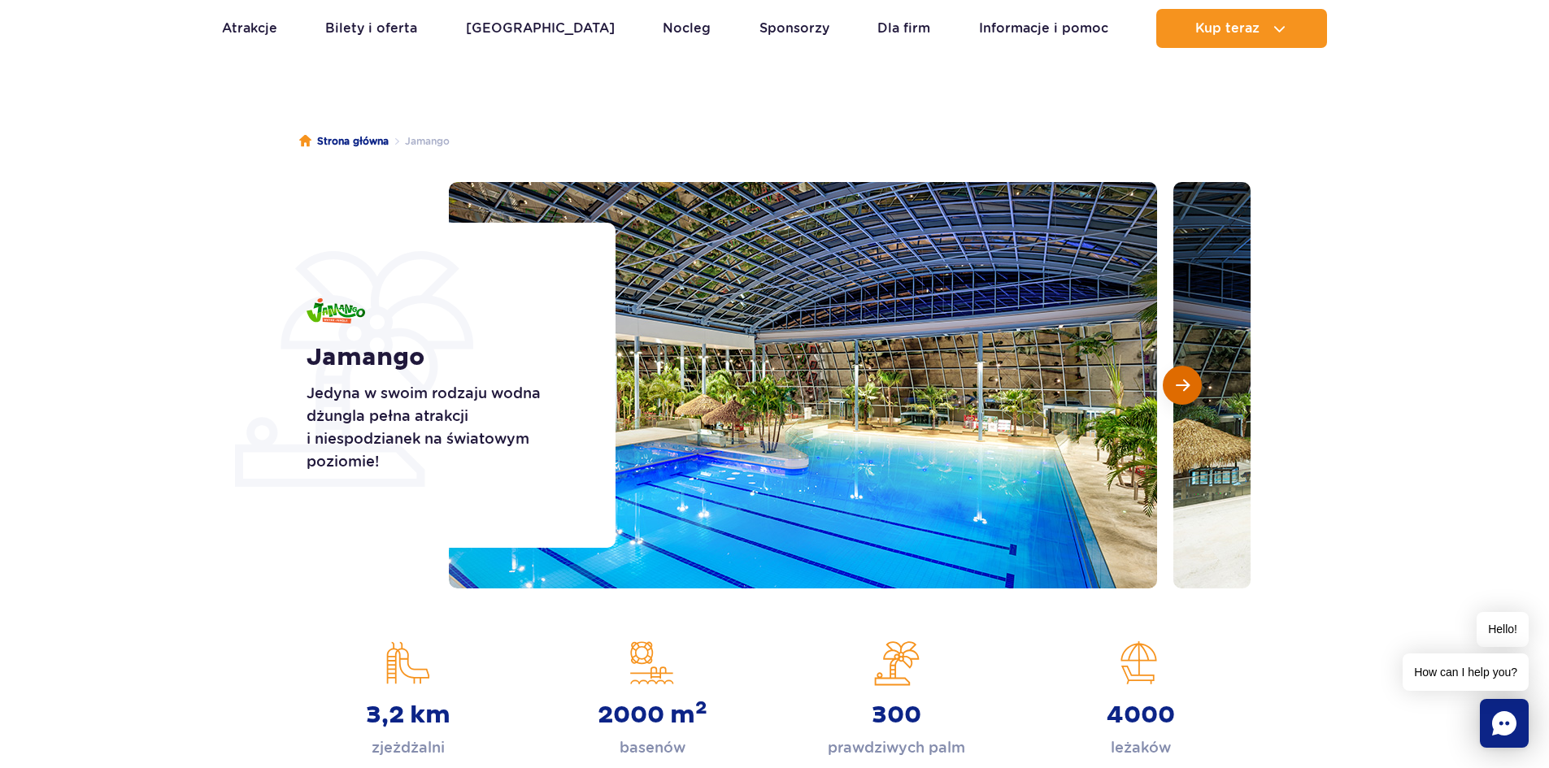
click at [1186, 385] on span "Następny slajd" at bounding box center [1183, 385] width 14 height 15
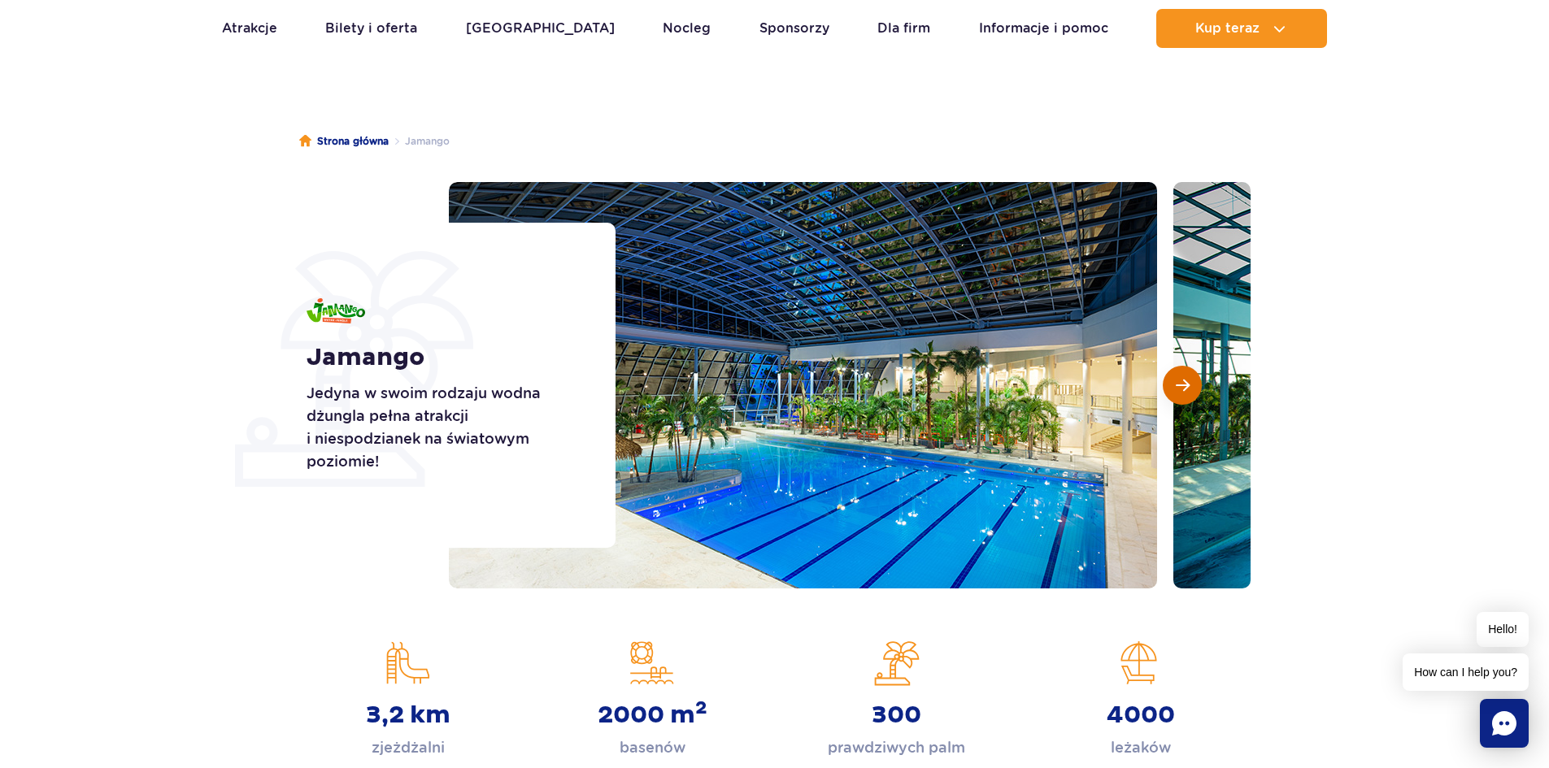
click at [1186, 385] on span "Następny slajd" at bounding box center [1183, 385] width 14 height 15
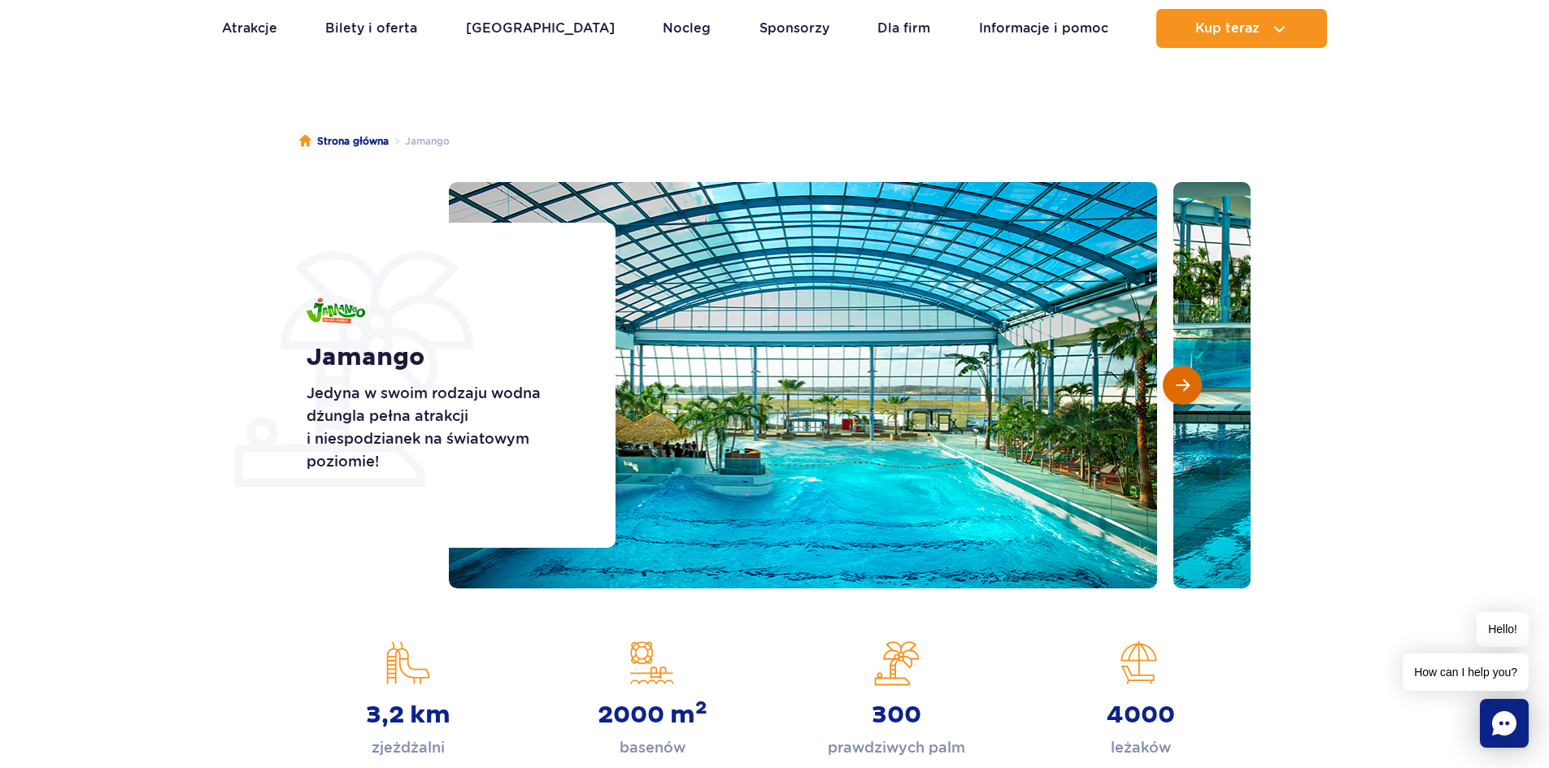
click at [1186, 385] on span "Następny slajd" at bounding box center [1183, 385] width 14 height 15
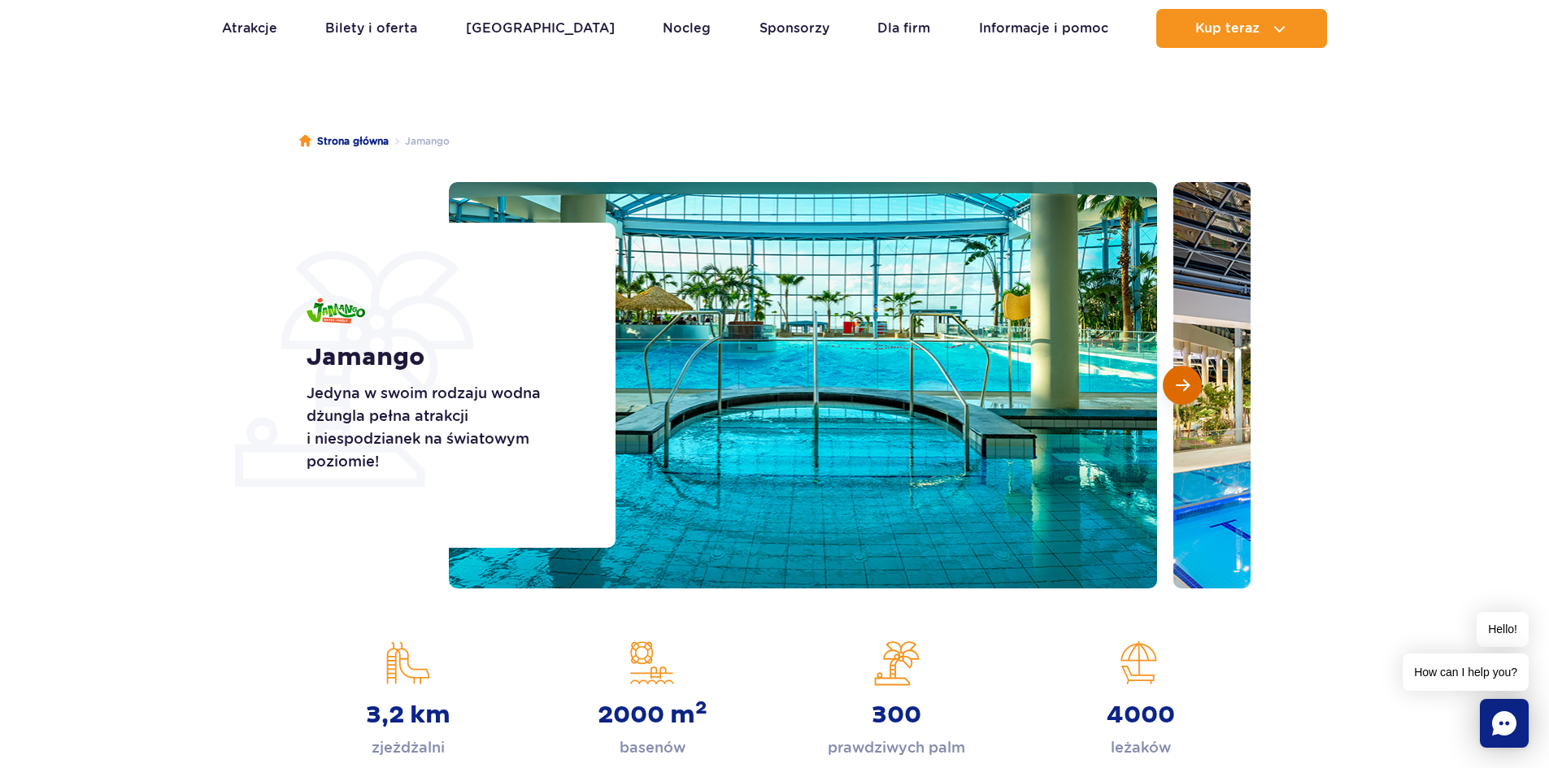
click at [1186, 385] on span "Następny slajd" at bounding box center [1183, 385] width 14 height 15
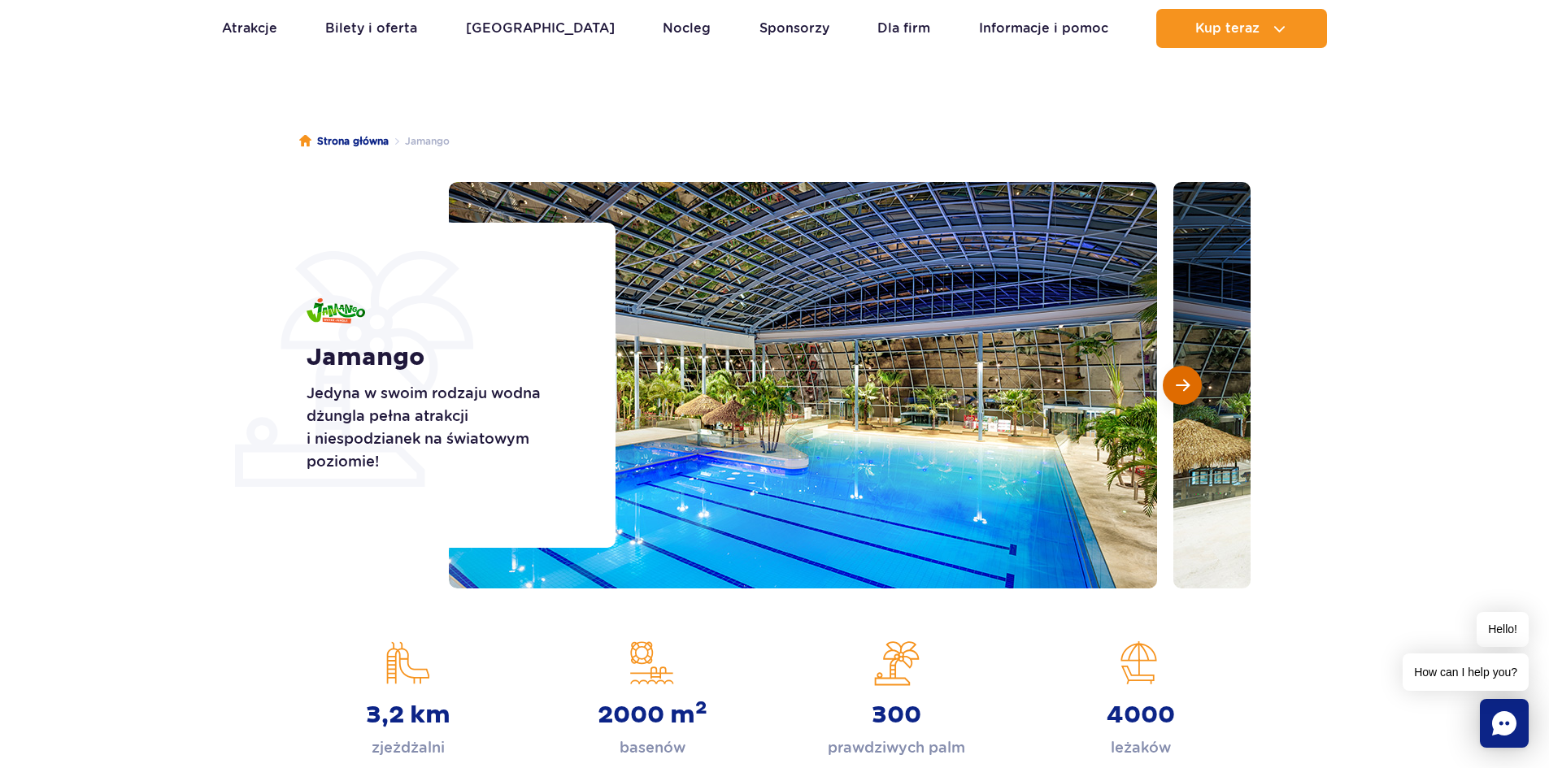
click at [1187, 385] on span "Następny slajd" at bounding box center [1183, 385] width 14 height 15
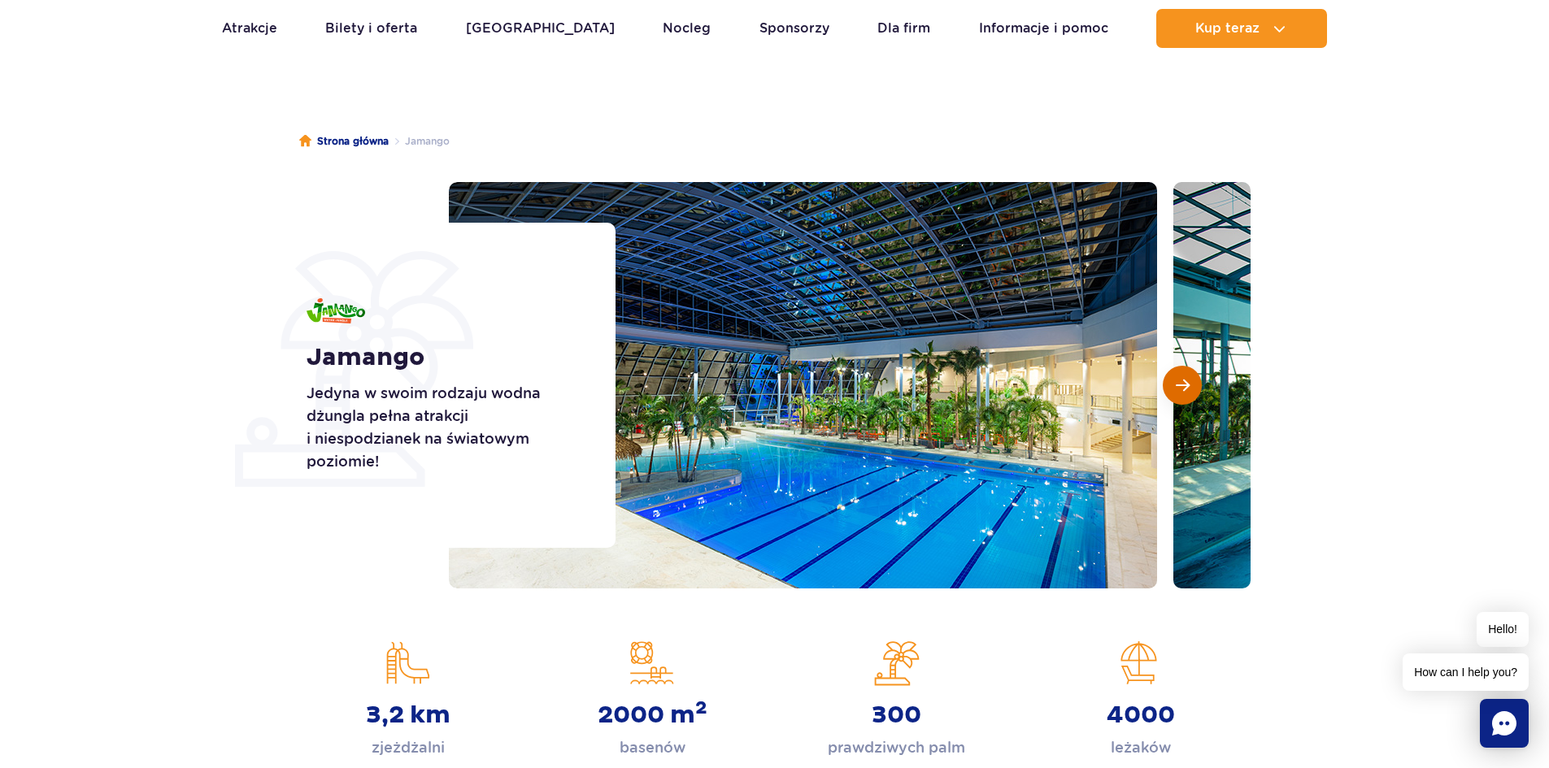
click at [1187, 385] on span "Następny slajd" at bounding box center [1183, 385] width 14 height 15
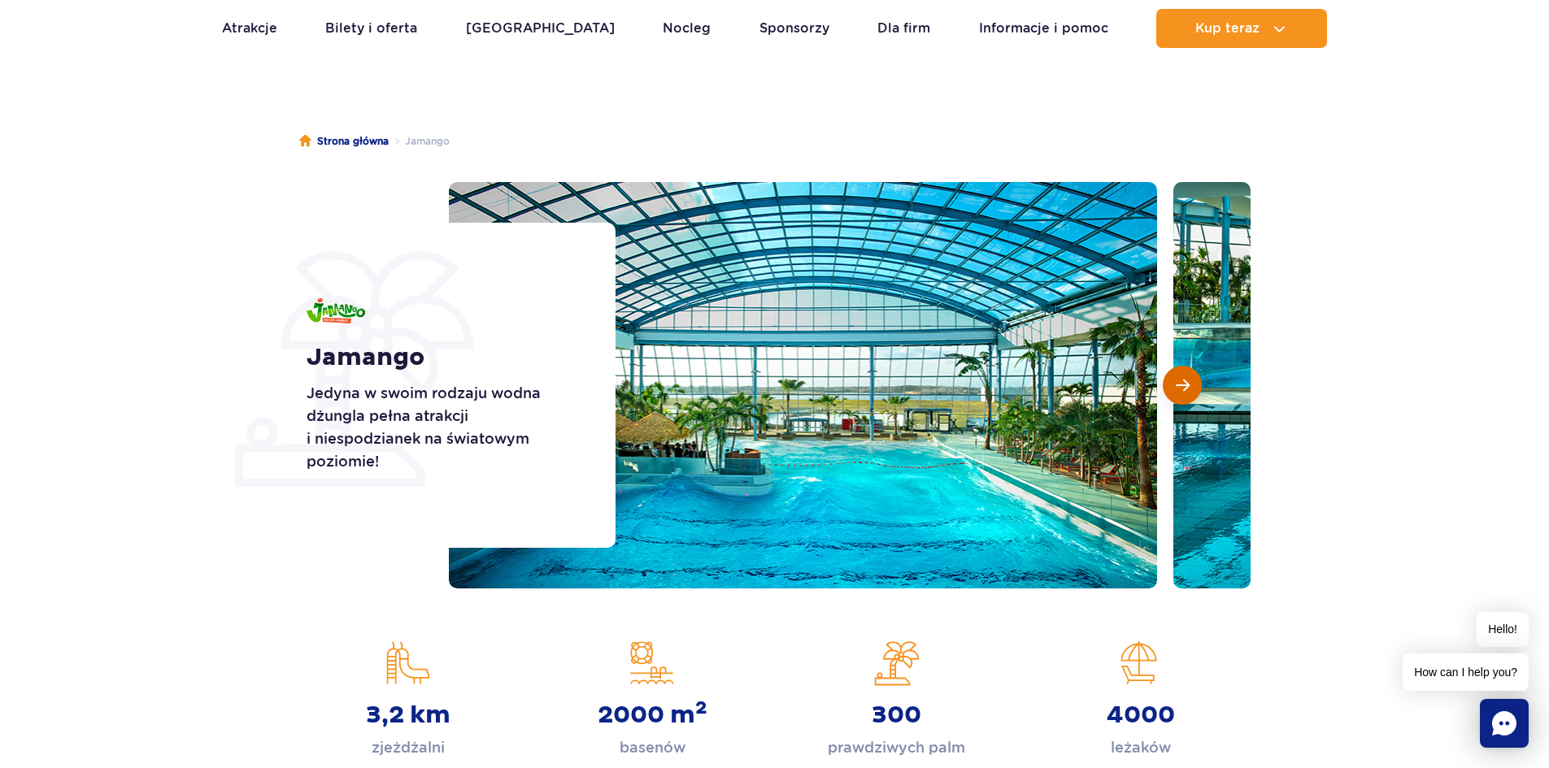
click at [1187, 385] on span "Następny slajd" at bounding box center [1183, 385] width 14 height 15
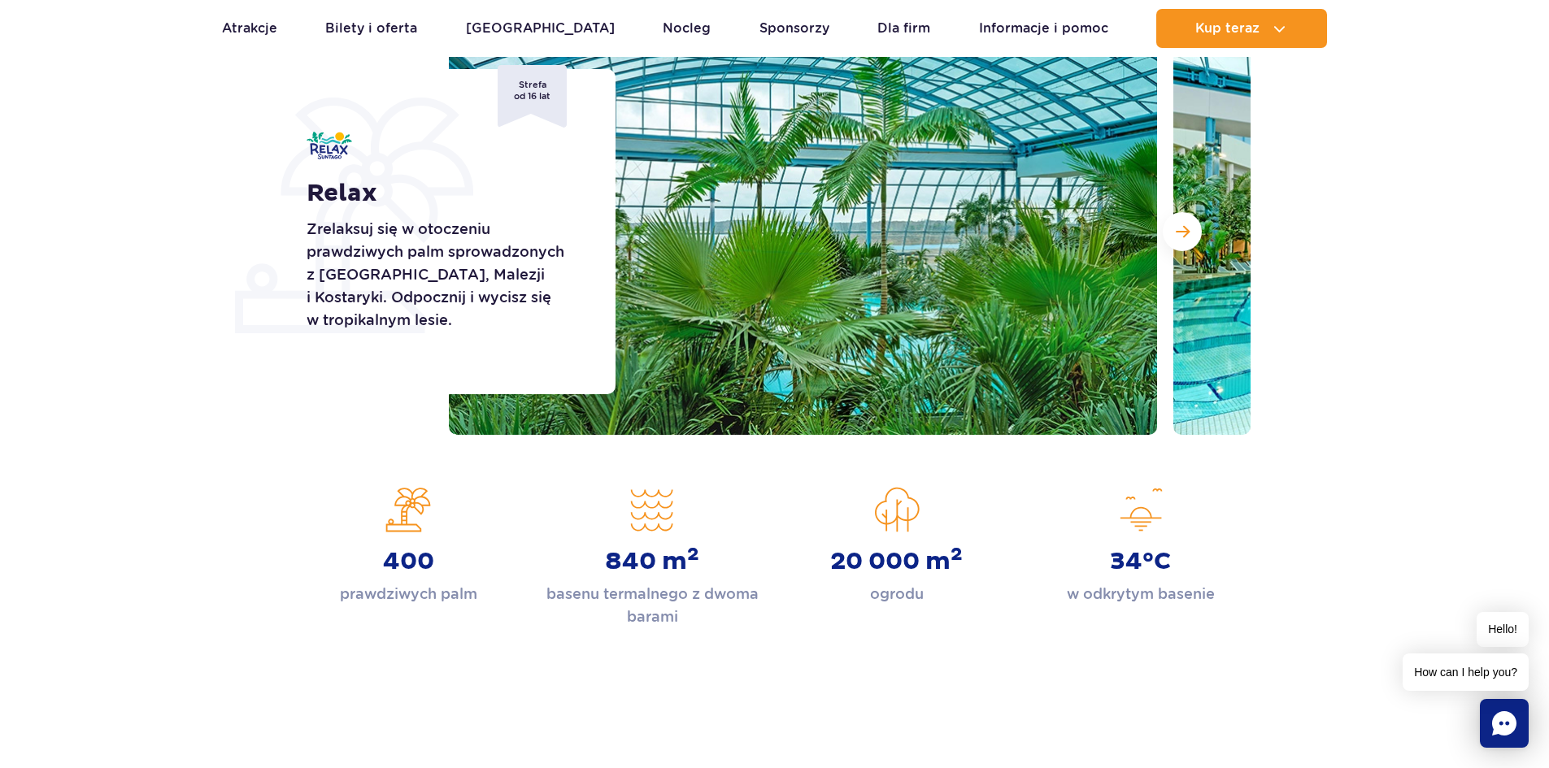
scroll to position [244, 0]
